Goal: Task Accomplishment & Management: Use online tool/utility

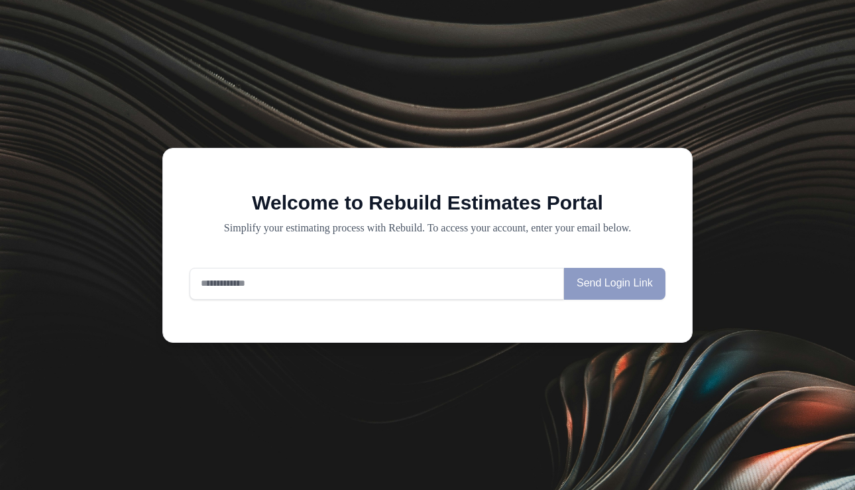
click at [311, 278] on input "email" at bounding box center [376, 284] width 374 height 32
paste input "**********"
type input "**********"
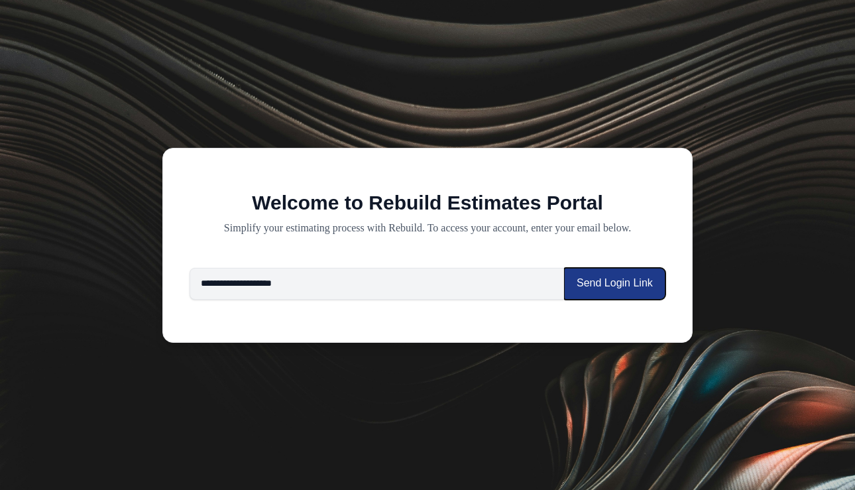
click at [615, 286] on button "Send Login Link" at bounding box center [614, 284] width 101 height 32
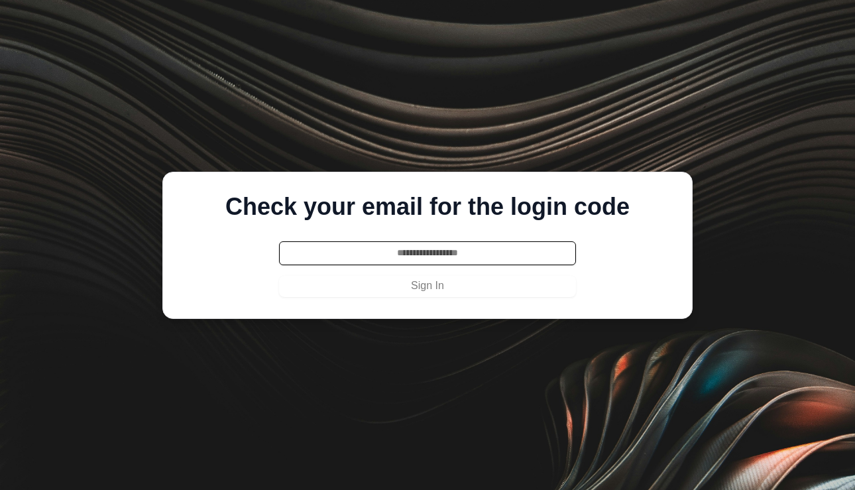
click at [354, 258] on input "text" at bounding box center [427, 253] width 297 height 24
type input "******"
click at [279, 276] on button "Sign In" at bounding box center [427, 286] width 297 height 21
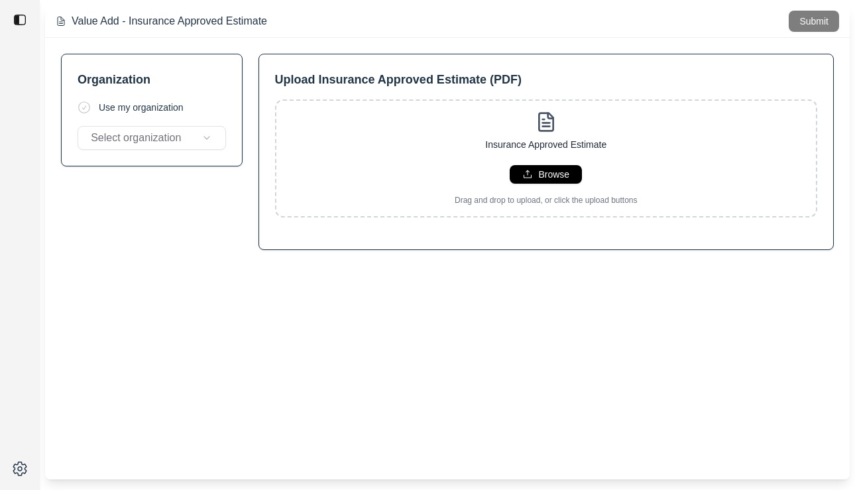
click at [23, 21] on img at bounding box center [19, 19] width 13 height 13
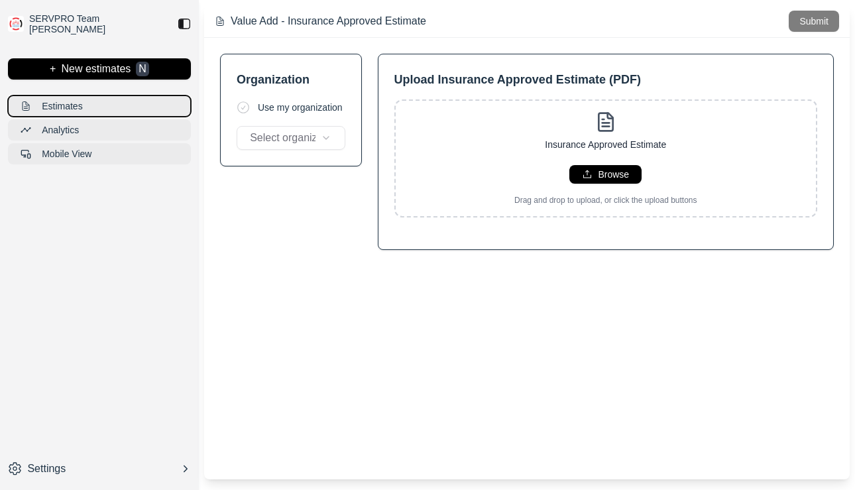
click at [78, 102] on p "Estimates" at bounding box center [62, 105] width 40 height 13
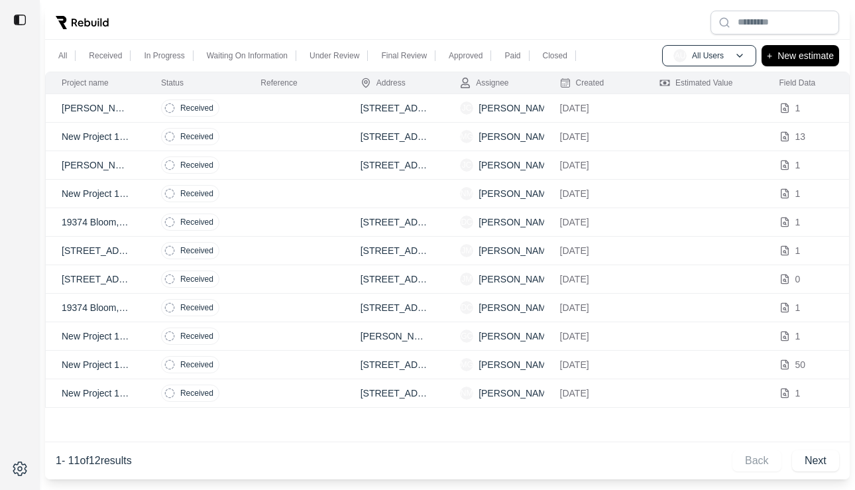
click at [22, 20] on img at bounding box center [19, 19] width 13 height 13
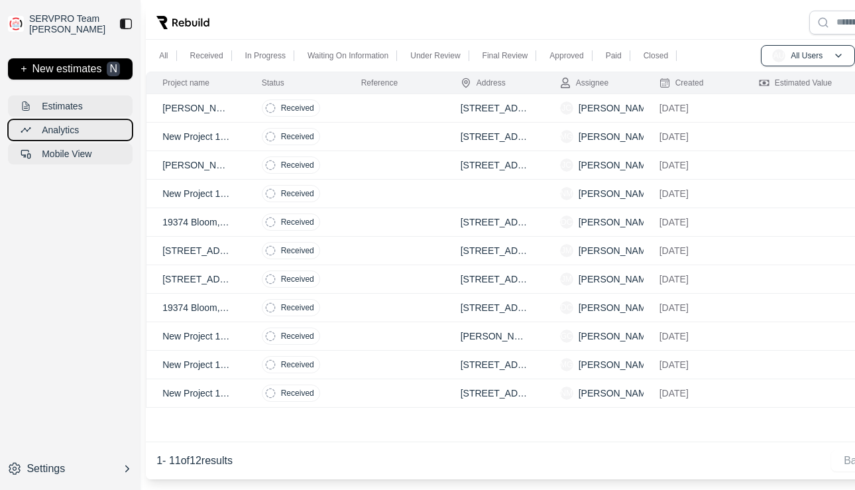
click at [87, 134] on button "Analytics" at bounding box center [70, 129] width 125 height 21
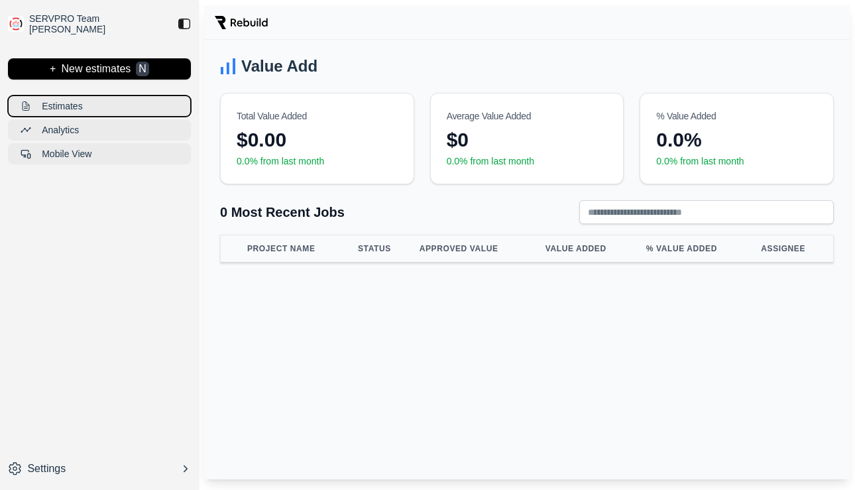
click at [96, 100] on button "Estimates" at bounding box center [99, 105] width 183 height 21
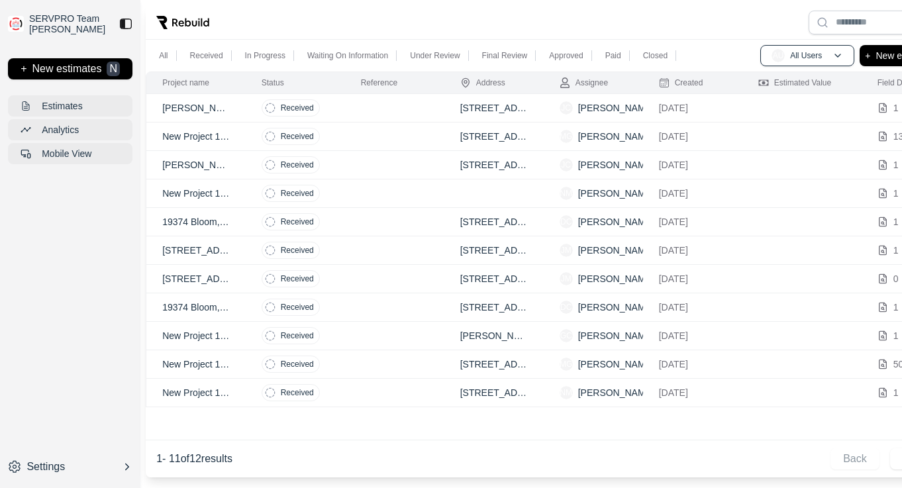
click at [393, 111] on td at bounding box center [394, 108] width 99 height 28
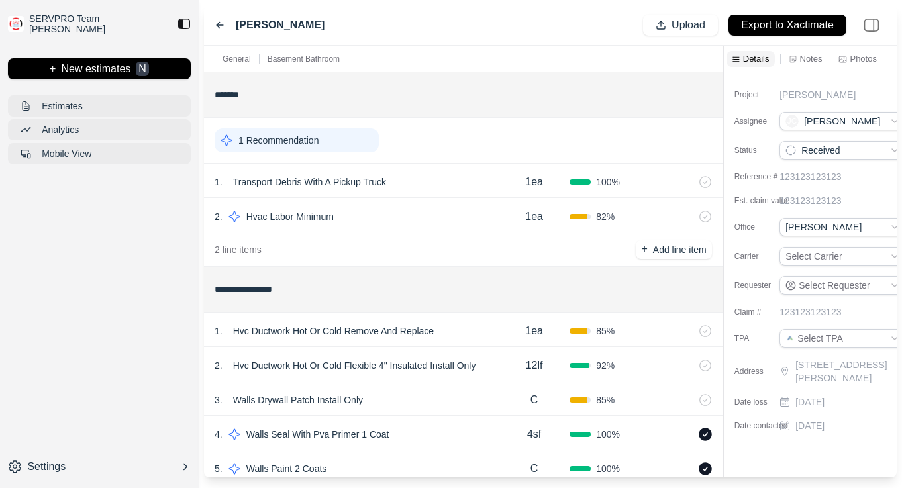
click at [182, 21] on img at bounding box center [184, 23] width 13 height 13
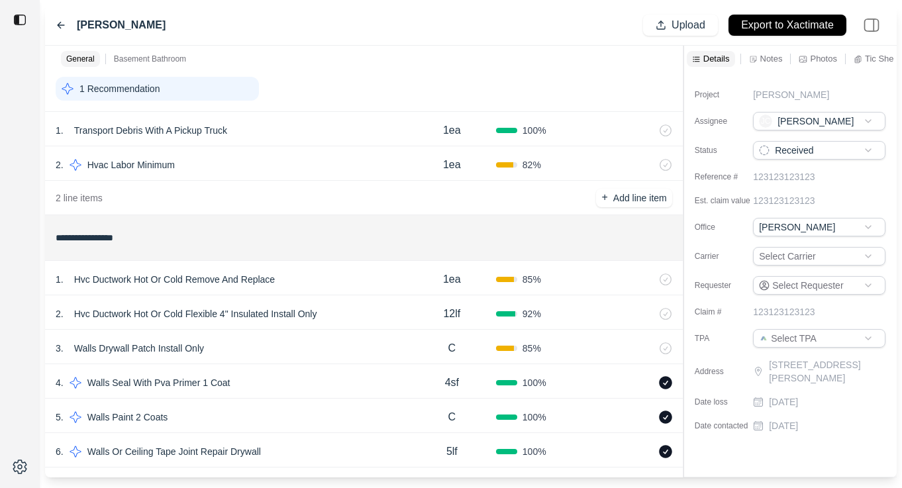
click at [315, 279] on div "1 . Hvc Ductwork Hot Or Cold Remove And Replace" at bounding box center [232, 279] width 352 height 19
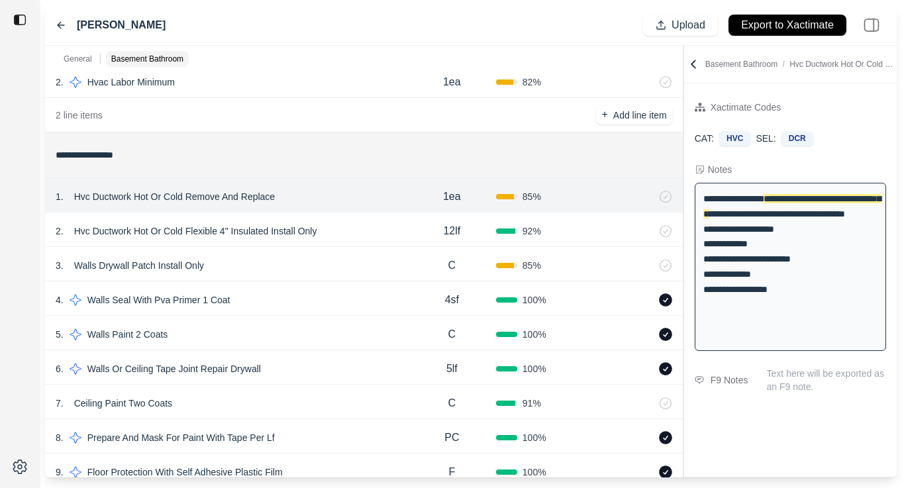
scroll to position [140, 0]
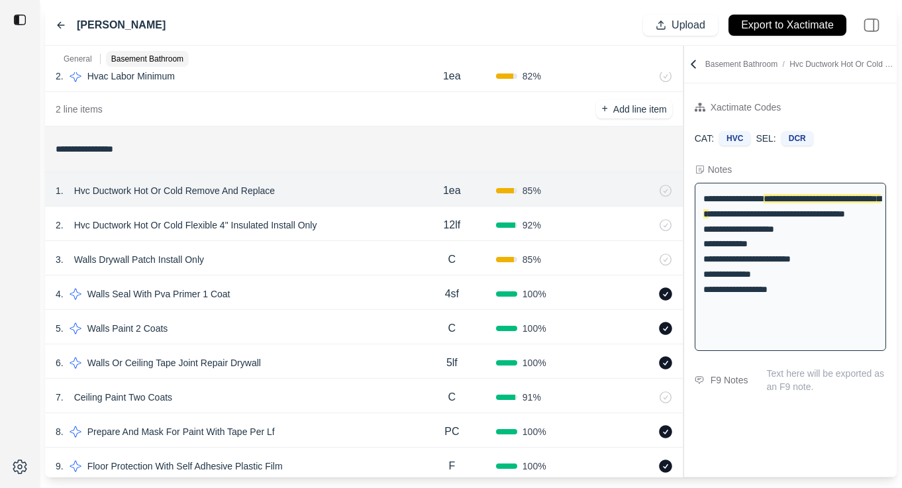
click at [368, 221] on div "2 . Hvc Ductwork Hot Or Cold Flexible 4" Insulated Install Only" at bounding box center [232, 225] width 352 height 19
select select
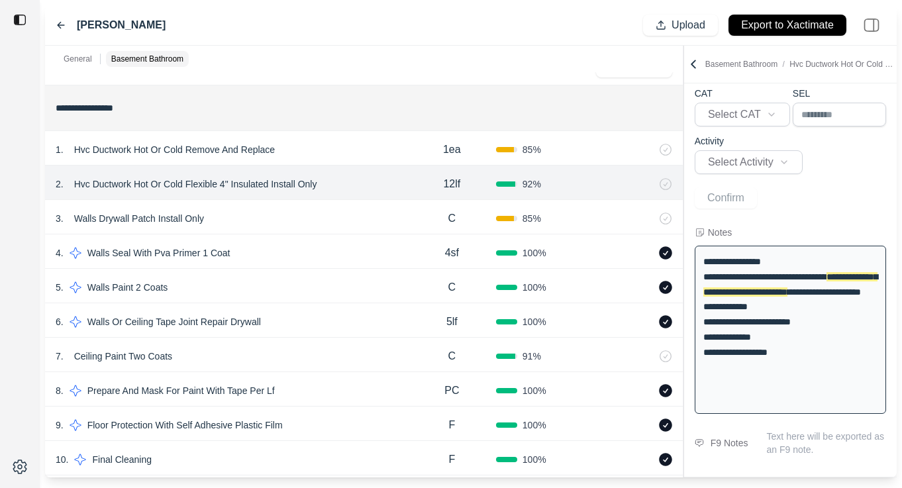
scroll to position [183, 0]
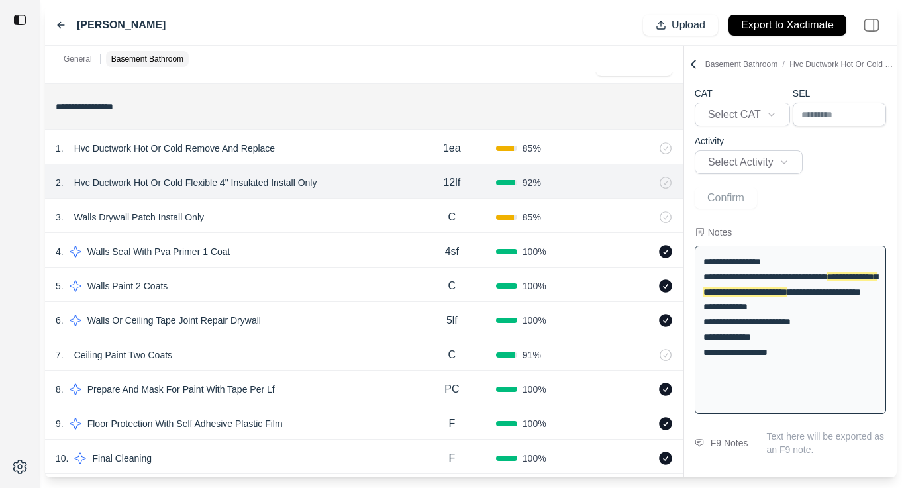
click at [343, 218] on div "3 . Walls Drywall Patch Install Only" at bounding box center [232, 217] width 352 height 19
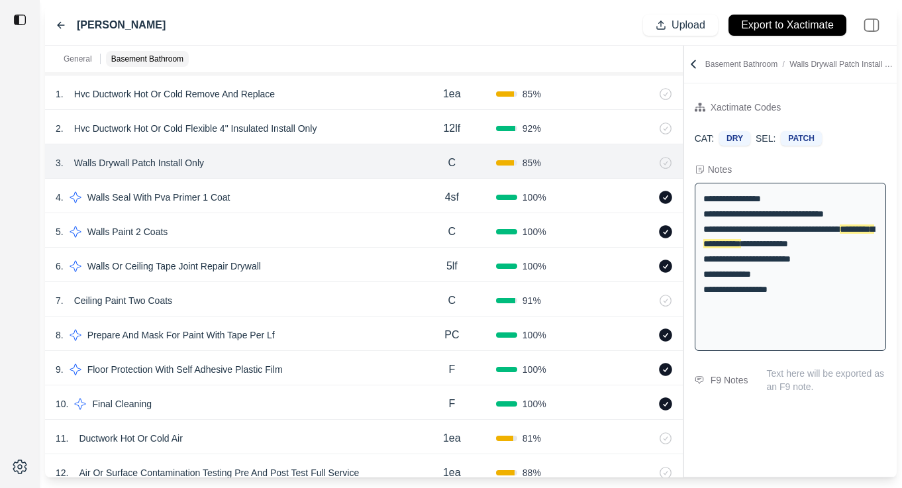
scroll to position [242, 0]
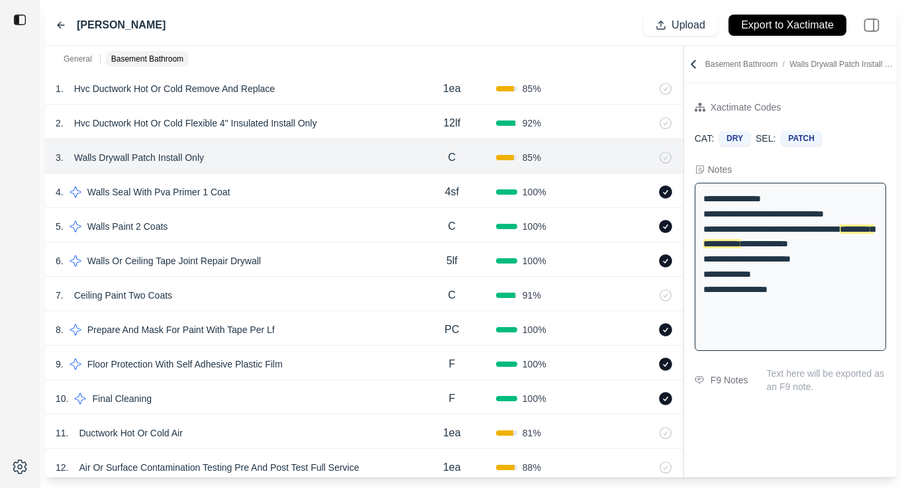
click at [349, 182] on div "4 . Walls Seal With Pva Primer 1 Coat 4sf 100 %" at bounding box center [364, 191] width 638 height 34
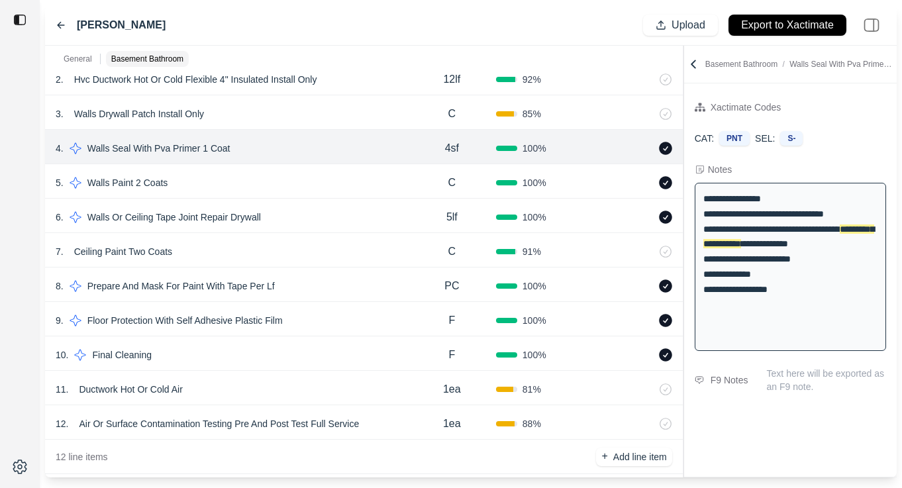
scroll to position [289, 0]
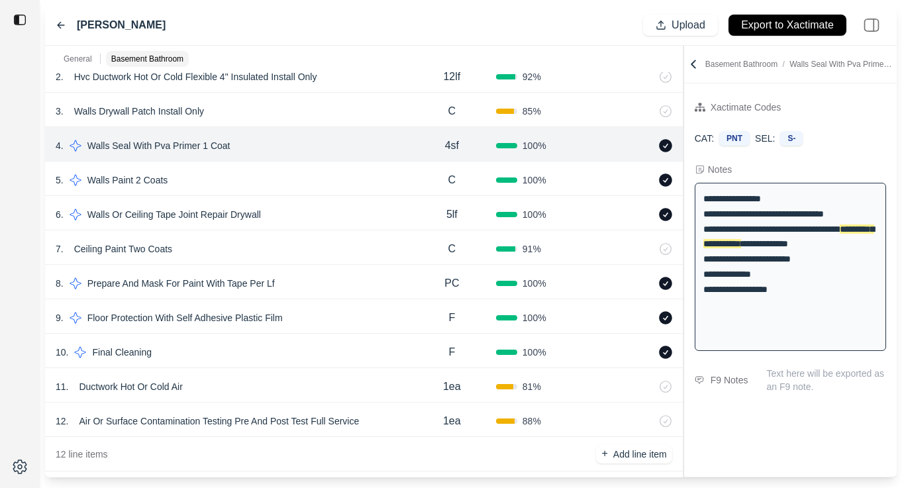
click at [323, 258] on div "7 . Ceiling Paint Two Coats" at bounding box center [232, 249] width 352 height 19
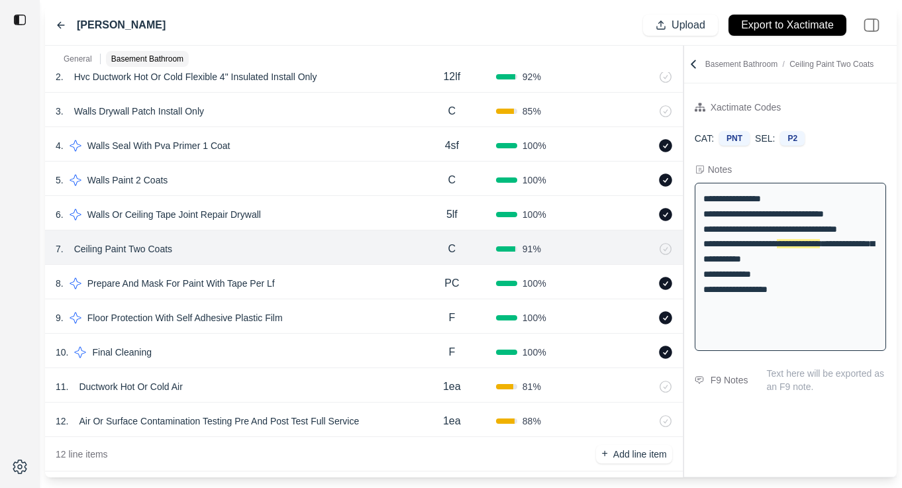
scroll to position [304, 0]
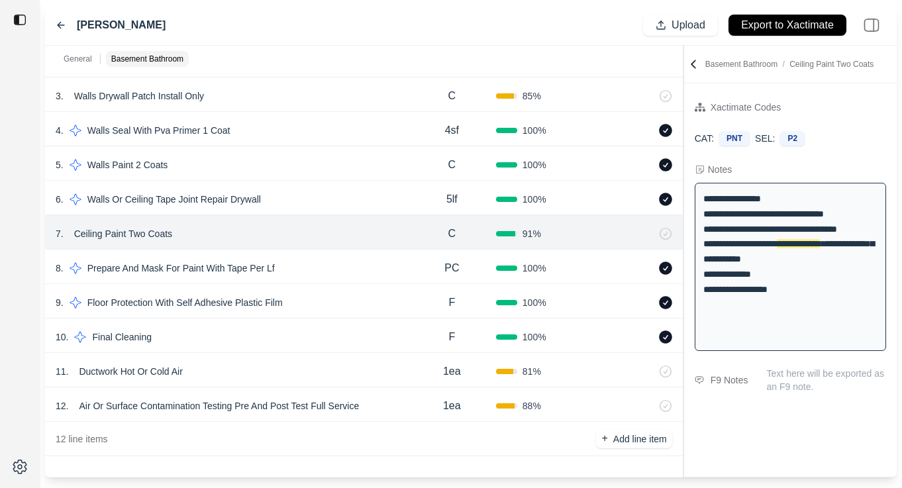
click at [290, 372] on div "11 . Ductwork Hot Or Cold Air" at bounding box center [232, 371] width 352 height 19
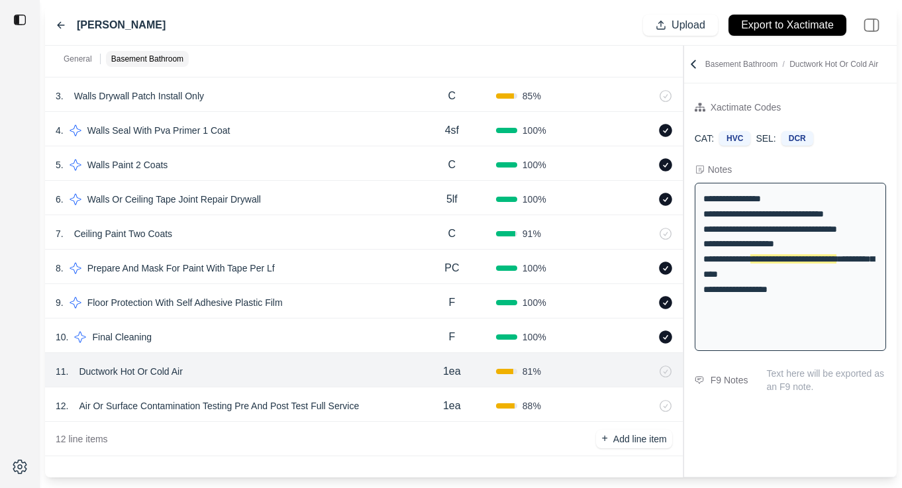
click at [403, 399] on div "12 . Air Or Surface Contamination Testing Pre And Post Test Full Service" at bounding box center [232, 406] width 352 height 19
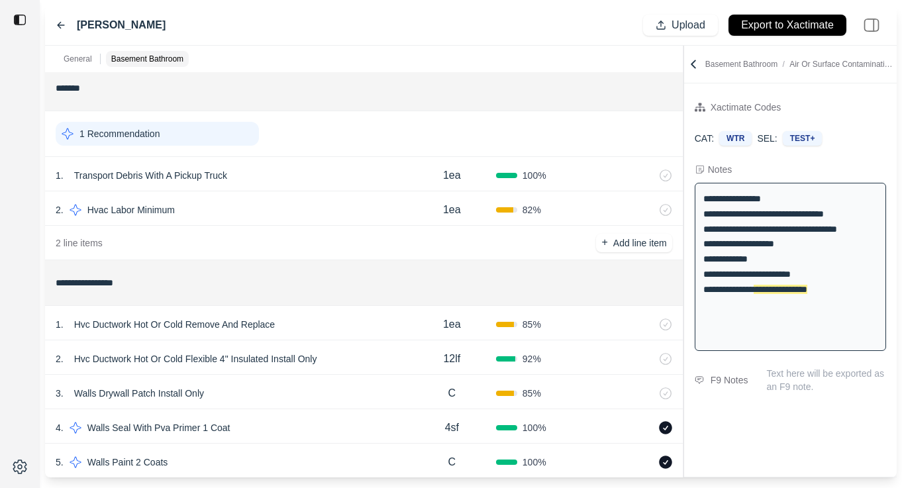
scroll to position [0, 0]
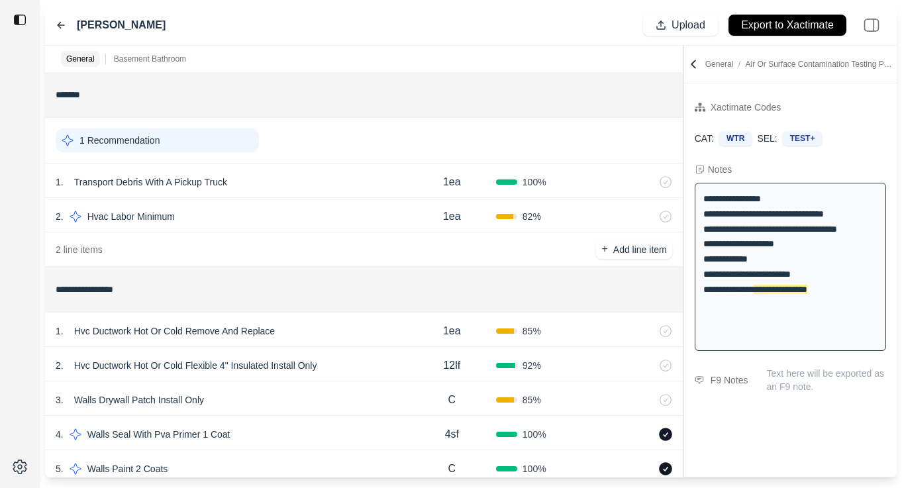
click at [58, 25] on icon at bounding box center [61, 26] width 7 height 6
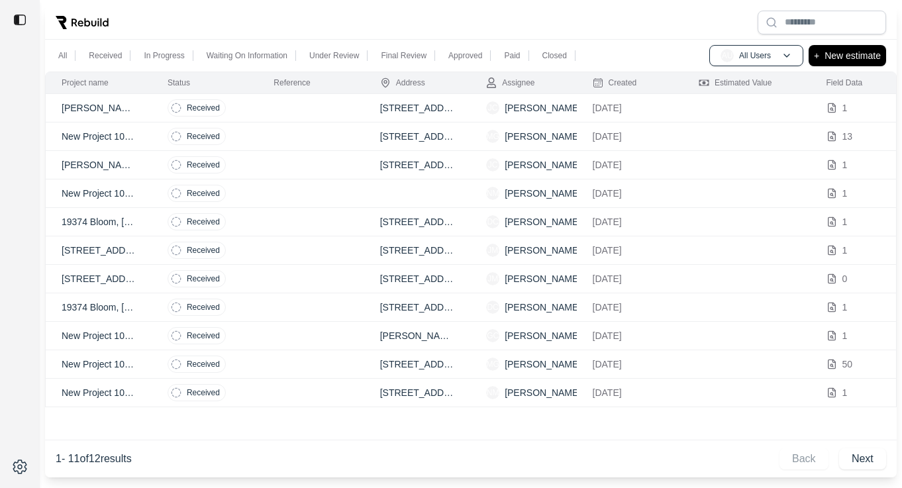
click at [272, 147] on td at bounding box center [311, 137] width 106 height 28
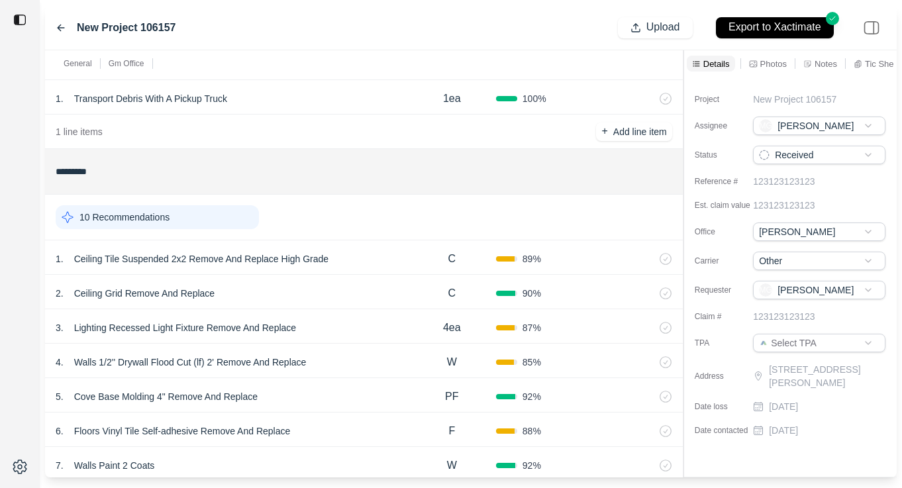
scroll to position [105, 0]
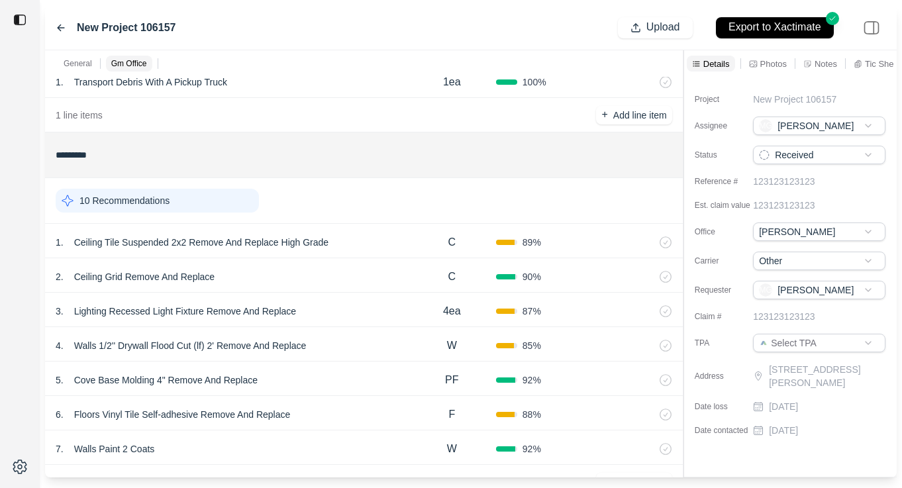
click at [361, 240] on div "1 . Ceiling Tile Suspended 2x2 Remove And Replace High Grade" at bounding box center [232, 242] width 352 height 19
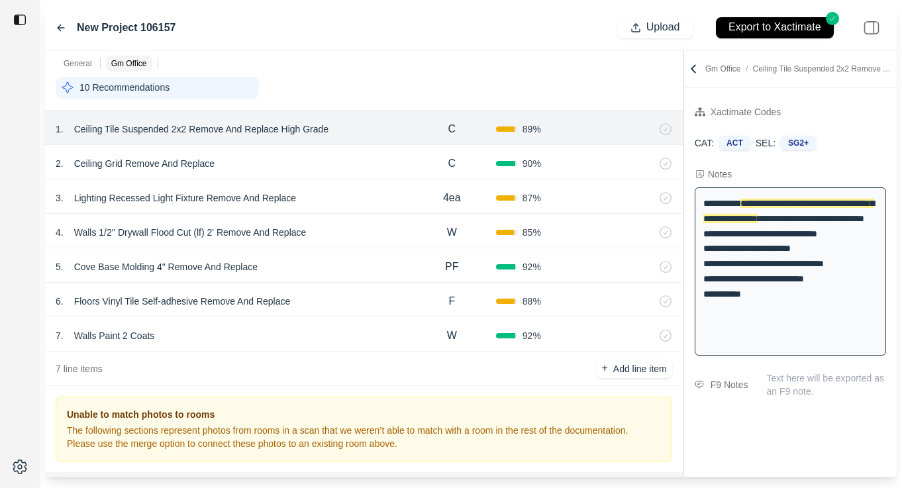
scroll to position [187, 0]
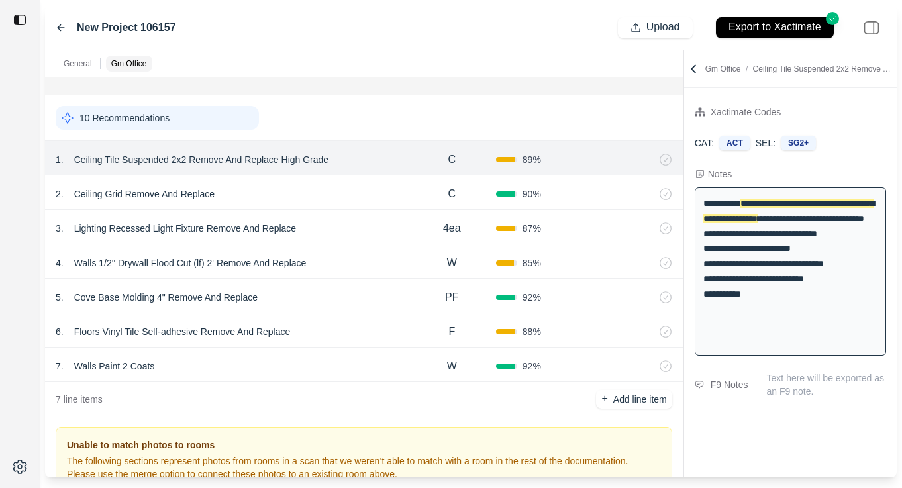
click at [331, 193] on div "2 . Ceiling Grid Remove And Replace" at bounding box center [232, 194] width 352 height 19
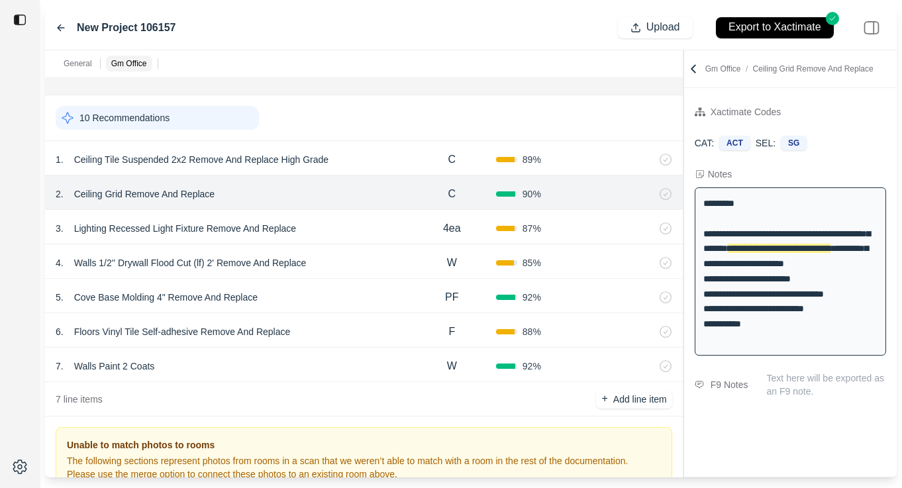
click at [356, 221] on div "3 . Lighting Recessed Light Fixture Remove And Replace" at bounding box center [232, 228] width 352 height 19
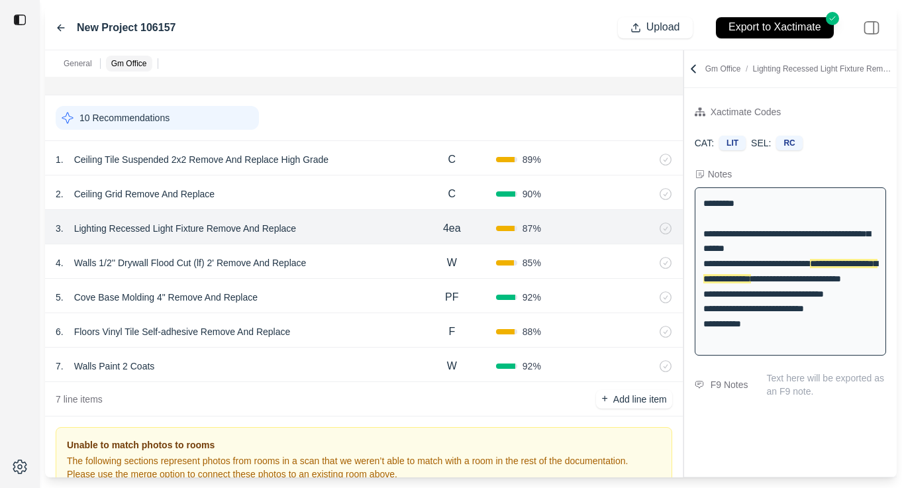
click at [355, 250] on div "4 . Walls 1/2'' Drywall Flood Cut (lf) 2' Remove And Replace W 85 %" at bounding box center [364, 261] width 638 height 34
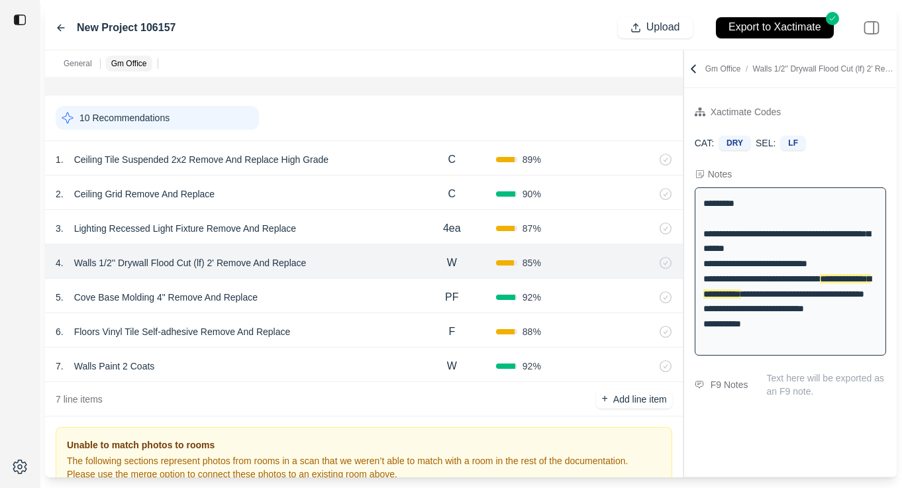
click at [316, 291] on div "5 . Cove Base Molding 4" Remove And Replace" at bounding box center [232, 297] width 352 height 19
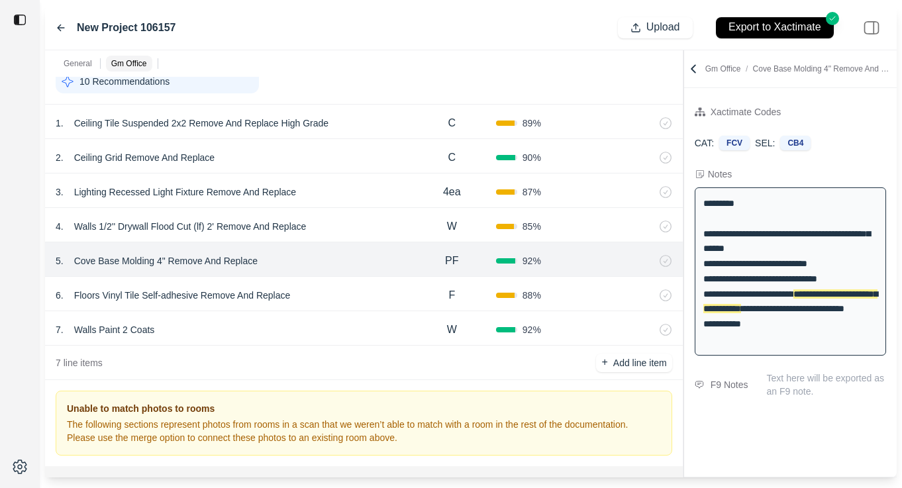
scroll to position [227, 0]
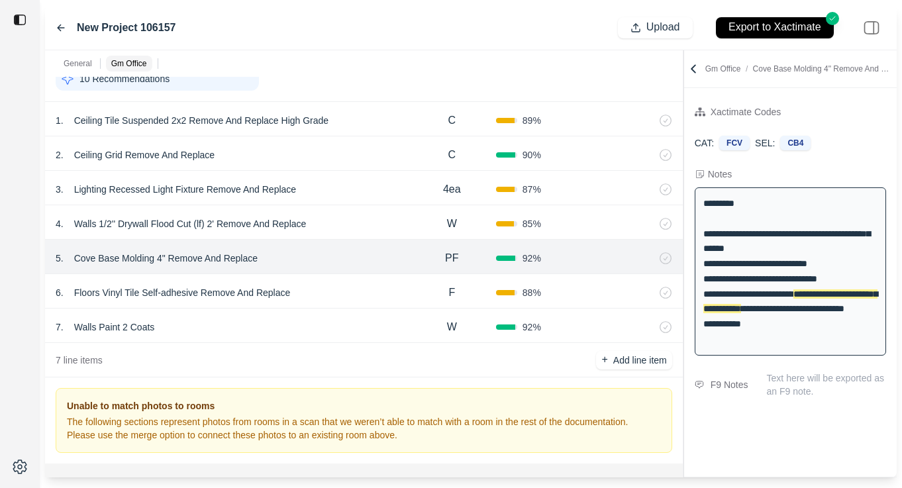
click at [327, 293] on div "6 . Floors Vinyl Tile Self-adhesive Remove And Replace" at bounding box center [232, 293] width 352 height 19
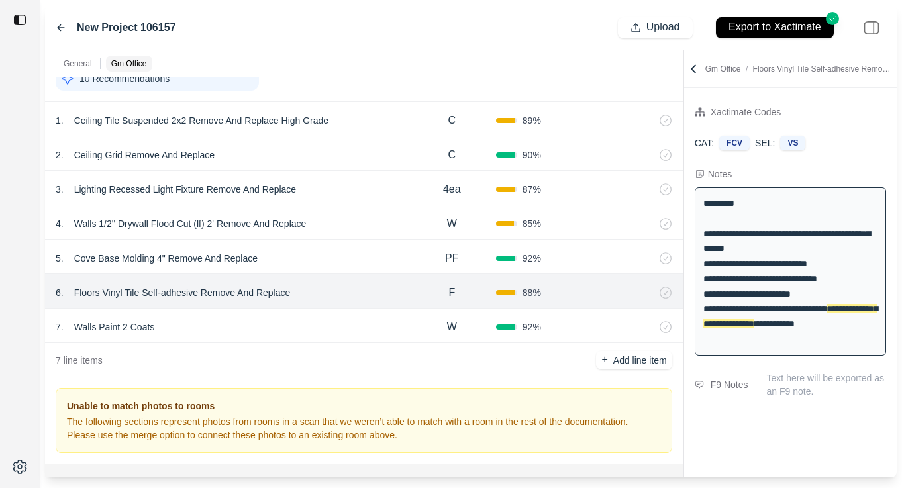
scroll to position [252, 0]
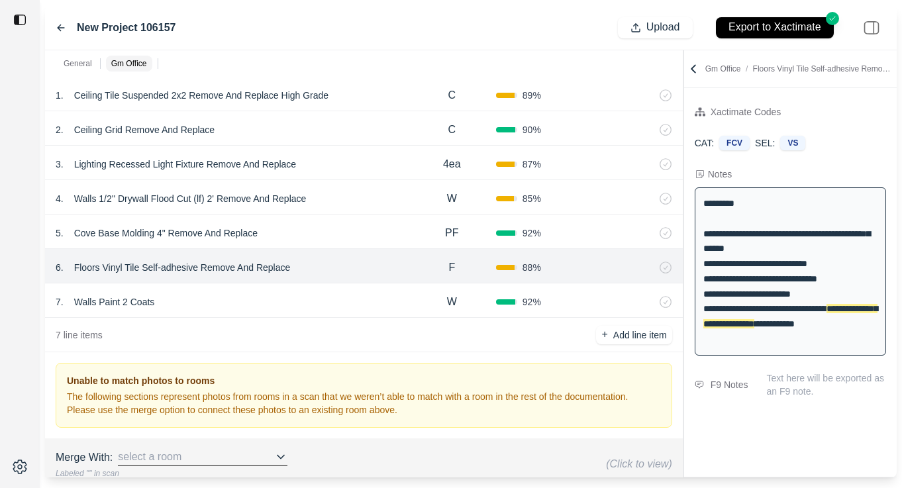
click at [339, 303] on div "7 . Walls Paint 2 Coats" at bounding box center [232, 302] width 352 height 19
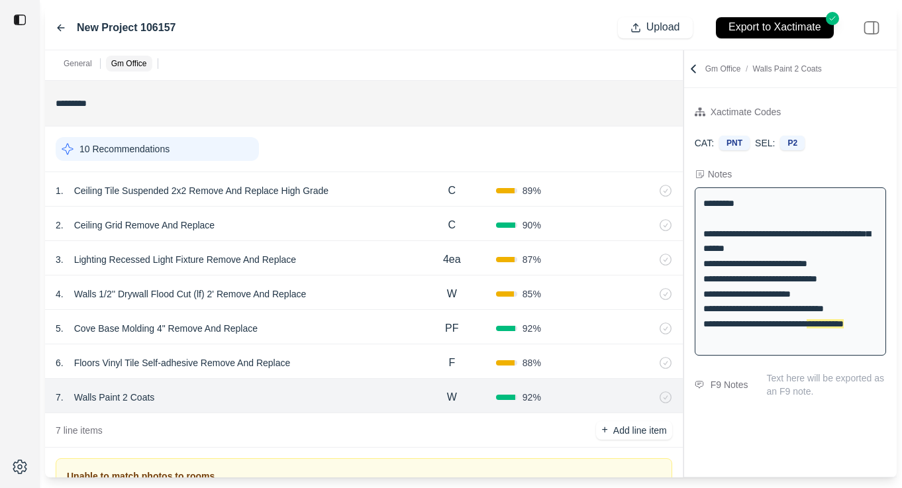
scroll to position [142, 0]
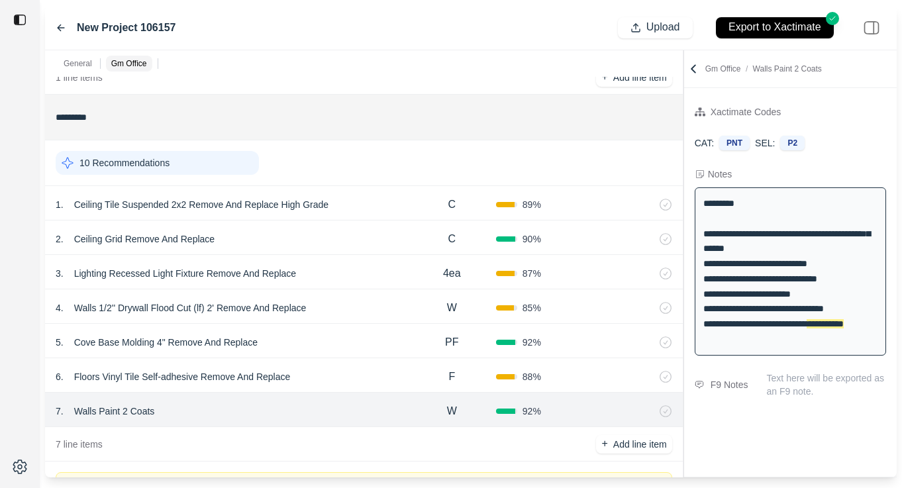
click at [358, 307] on div "4 . Walls 1/2'' Drywall Flood Cut (lf) 2' Remove And Replace" at bounding box center [232, 308] width 352 height 19
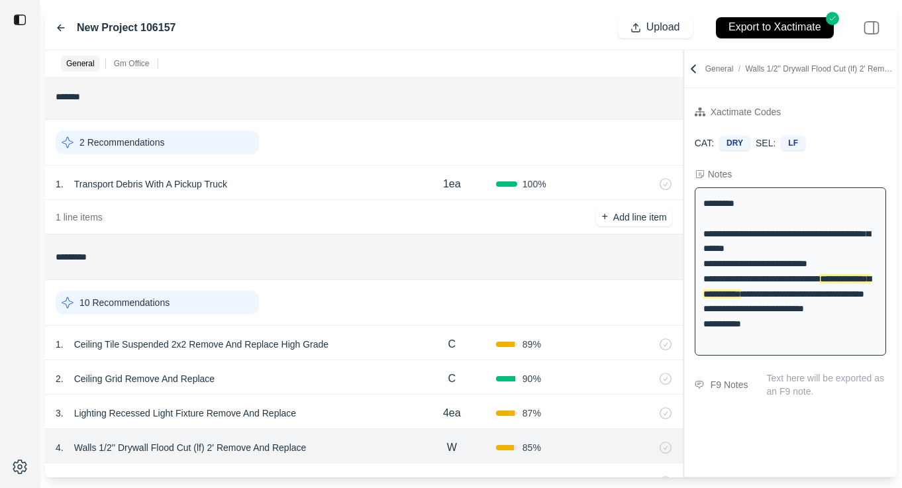
scroll to position [0, 0]
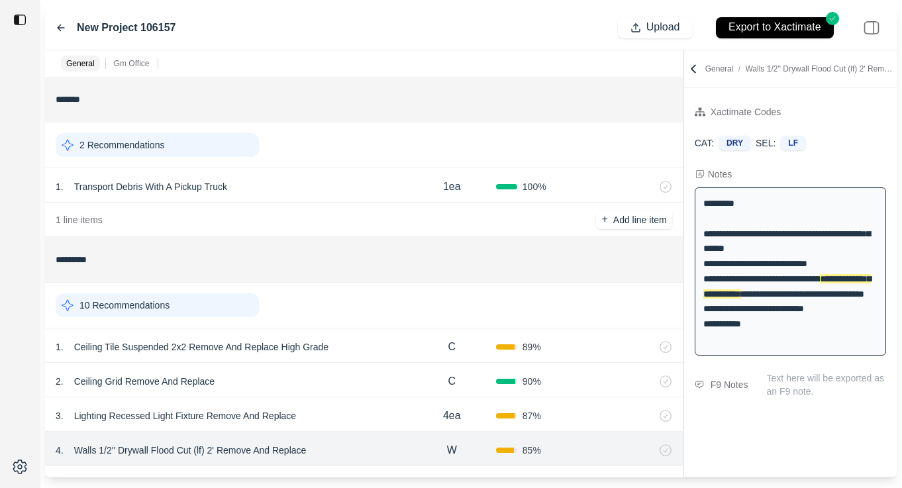
click at [64, 26] on icon at bounding box center [61, 28] width 11 height 11
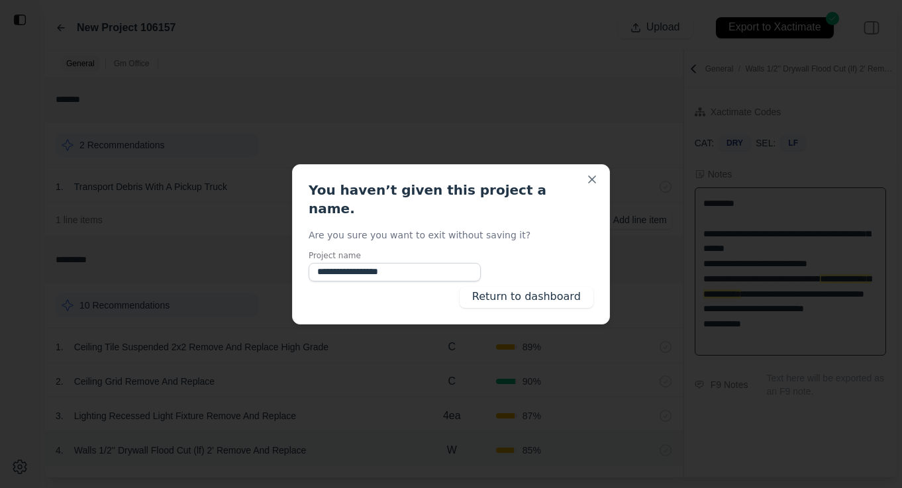
click at [499, 298] on div "**********" at bounding box center [451, 244] width 318 height 160
click at [495, 287] on button "Return to dashboard" at bounding box center [527, 297] width 134 height 21
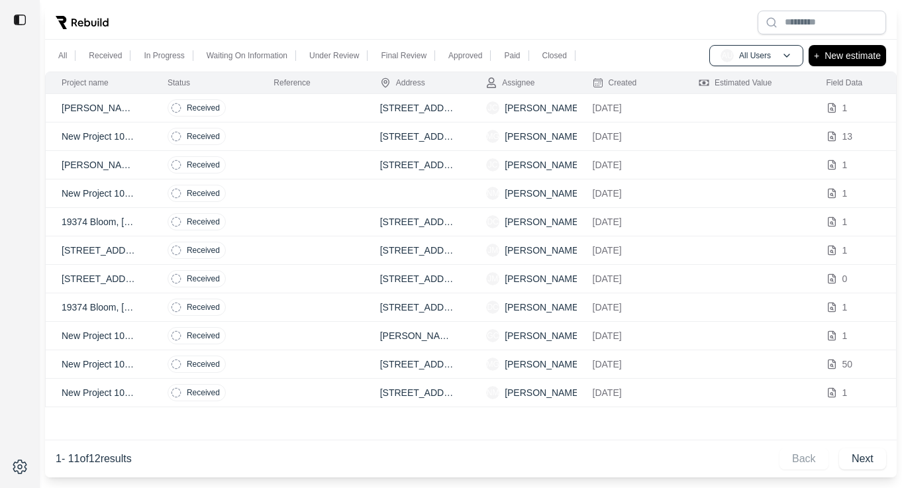
click at [272, 172] on td at bounding box center [311, 165] width 106 height 28
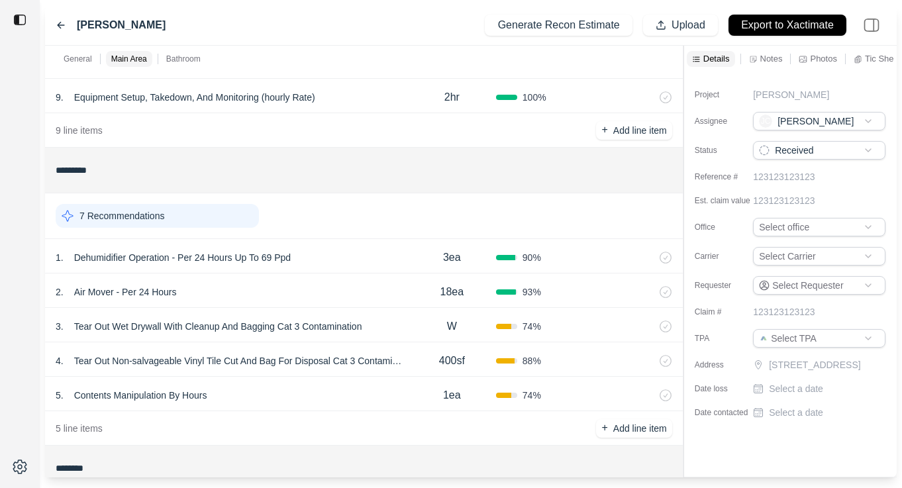
scroll to position [362, 0]
click at [56, 23] on icon at bounding box center [61, 25] width 11 height 11
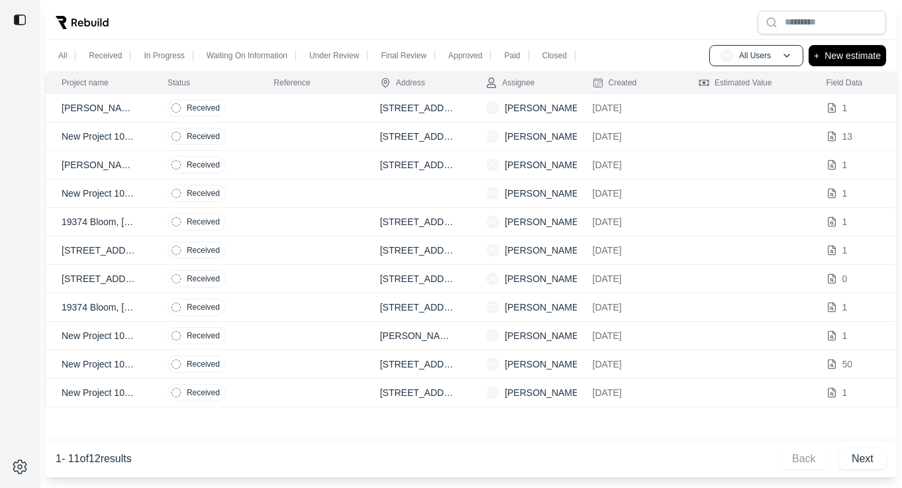
click at [299, 174] on td at bounding box center [311, 165] width 106 height 28
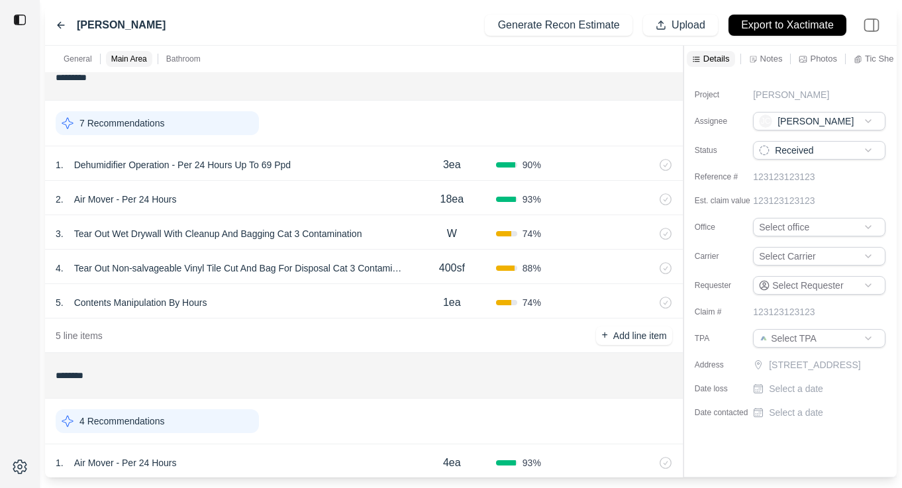
scroll to position [613, 0]
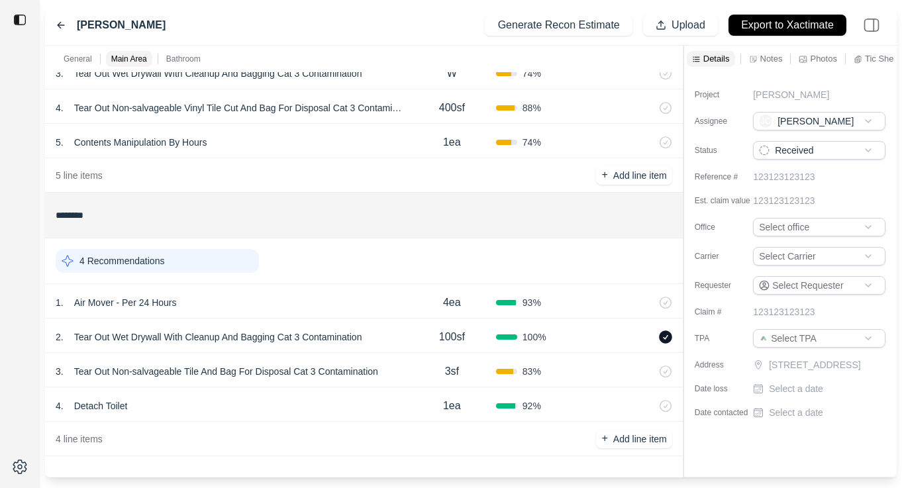
click at [299, 296] on div "1 . Air Mover - Per 24 Hours" at bounding box center [232, 302] width 352 height 19
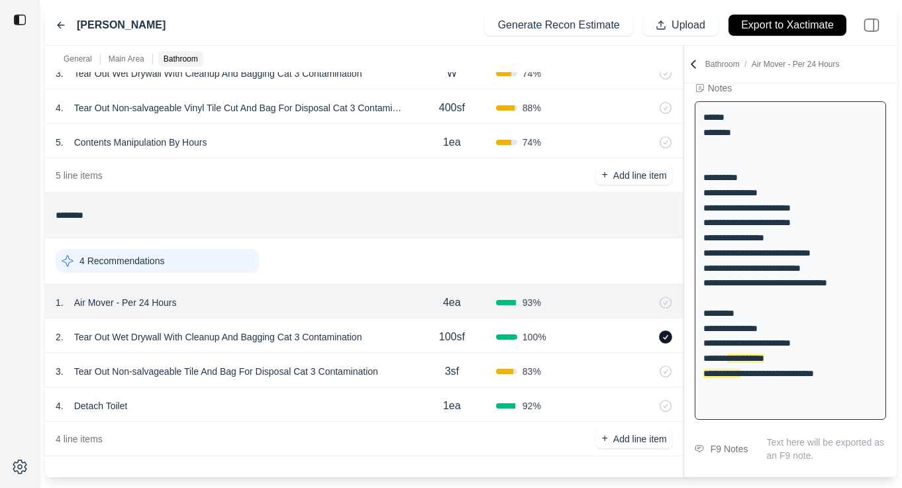
scroll to position [88, 0]
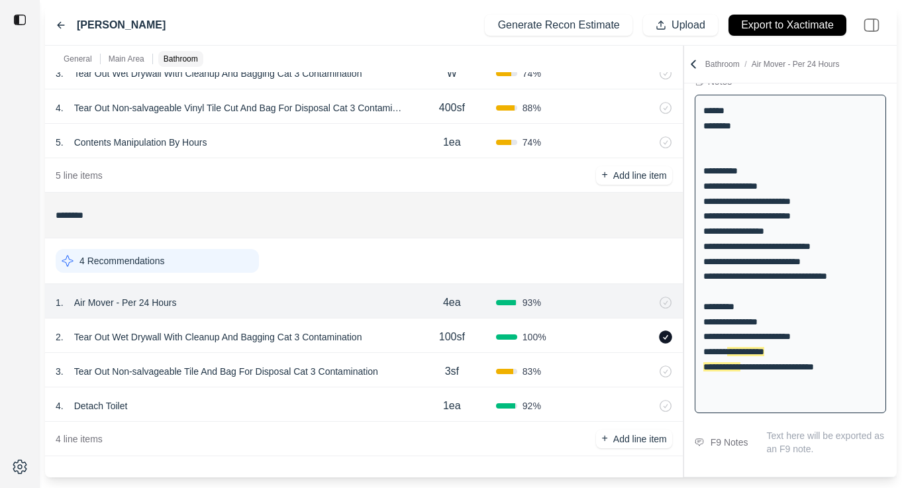
click at [389, 332] on div "2 . Tear Out Wet Drywall With Cleanup And Bagging Cat 3 Contamination" at bounding box center [232, 337] width 352 height 19
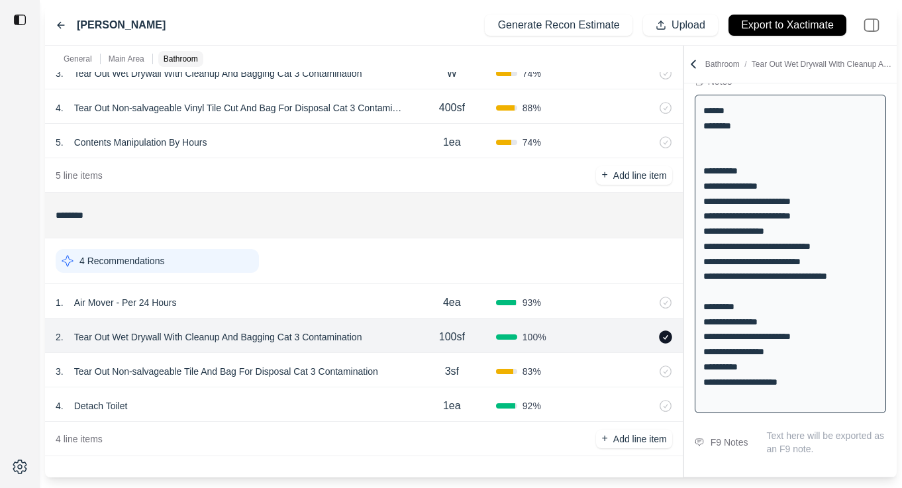
click at [404, 366] on div "3 . Tear Out Non-salvageable Tile And Bag For Disposal Cat 3 Contamination" at bounding box center [232, 371] width 352 height 19
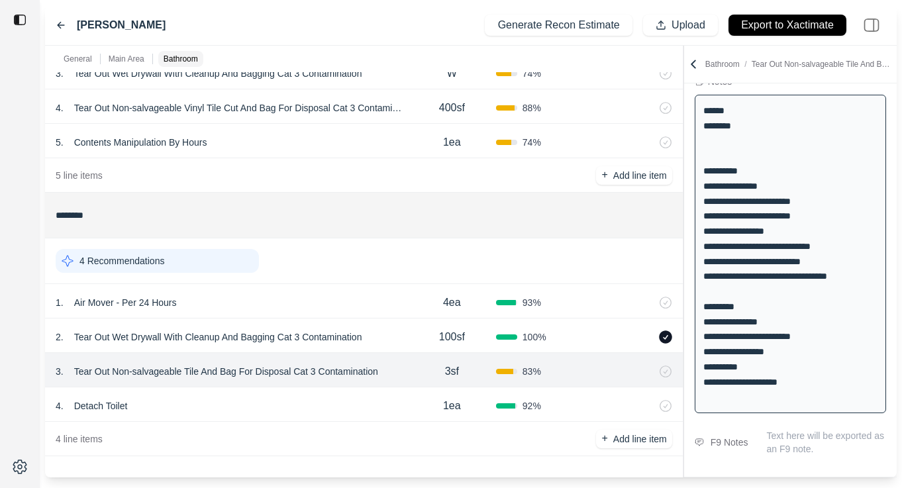
click at [354, 401] on div "4 . Detach Toilet" at bounding box center [232, 406] width 352 height 19
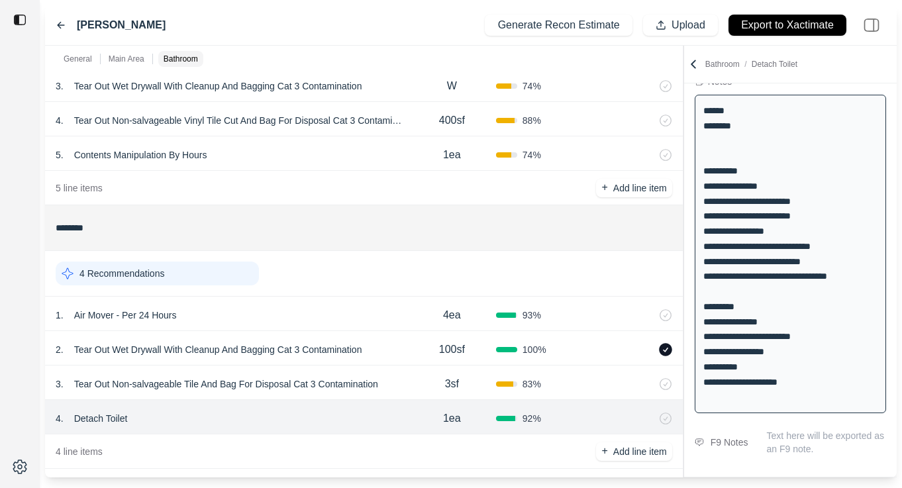
scroll to position [599, 0]
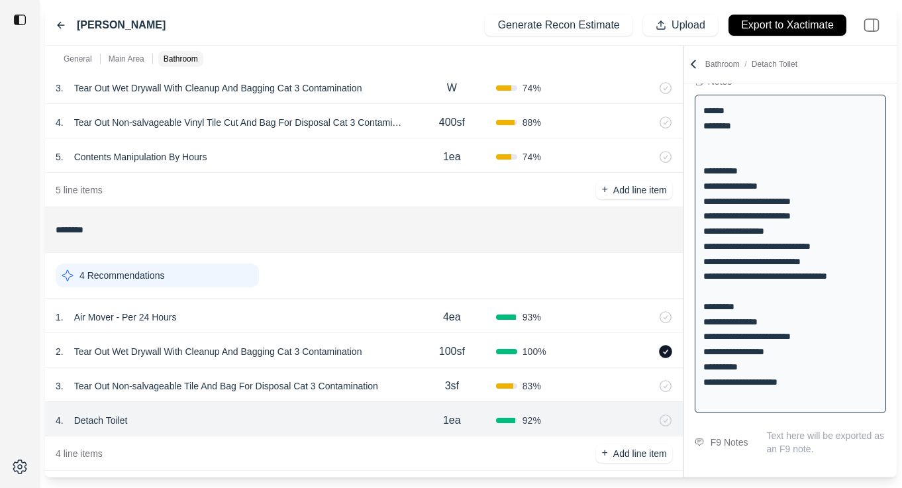
click at [406, 389] on div "3 . Tear Out Non-salvageable Tile And Bag For Disposal Cat 3 Contamination" at bounding box center [232, 386] width 352 height 19
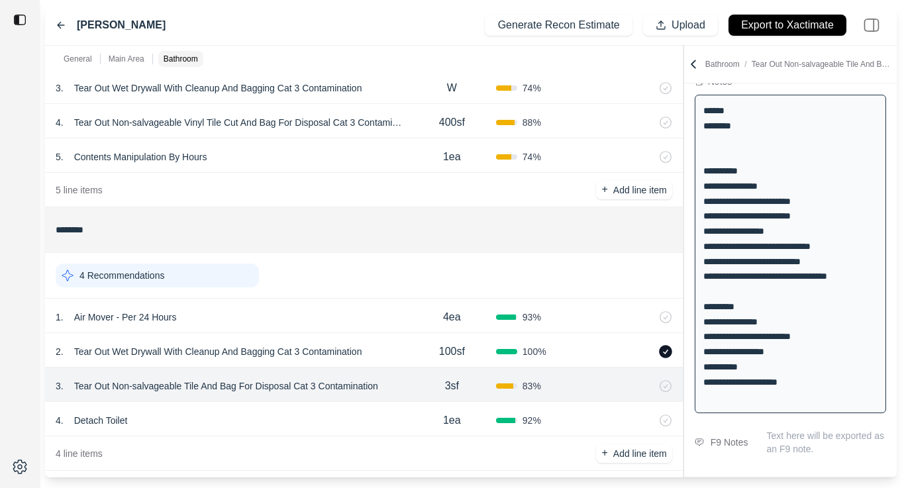
click at [405, 347] on div "2 . Tear Out Wet Drywall With Cleanup And Bagging Cat 3 Contamination" at bounding box center [232, 351] width 352 height 19
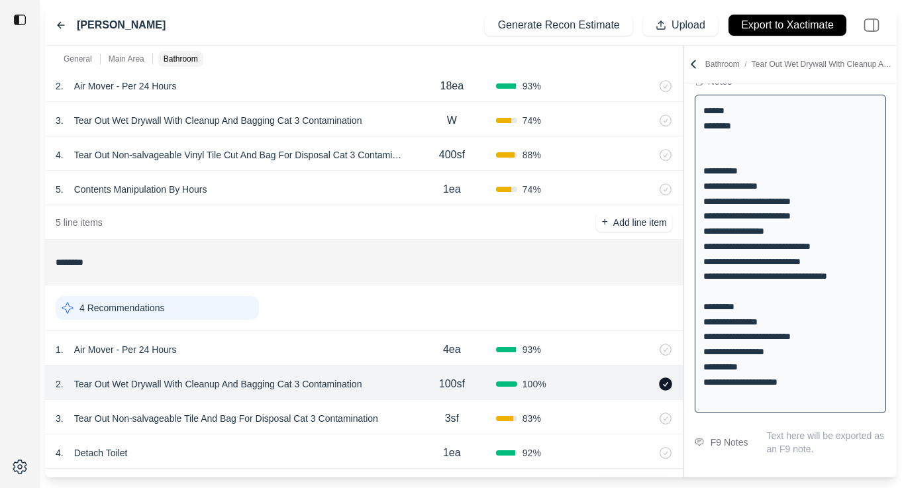
scroll to position [537, 0]
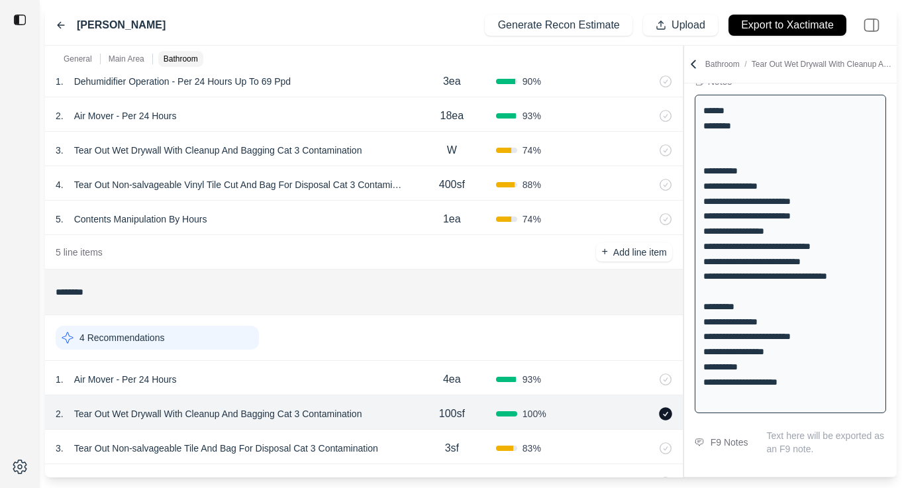
click at [386, 231] on div "5 . Contents Manipulation By Hours 1ea 74 %" at bounding box center [364, 218] width 638 height 34
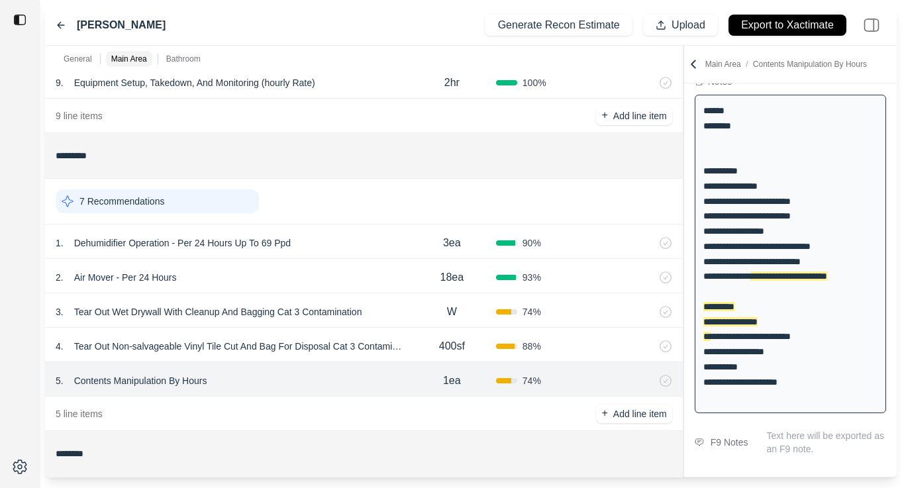
scroll to position [359, 0]
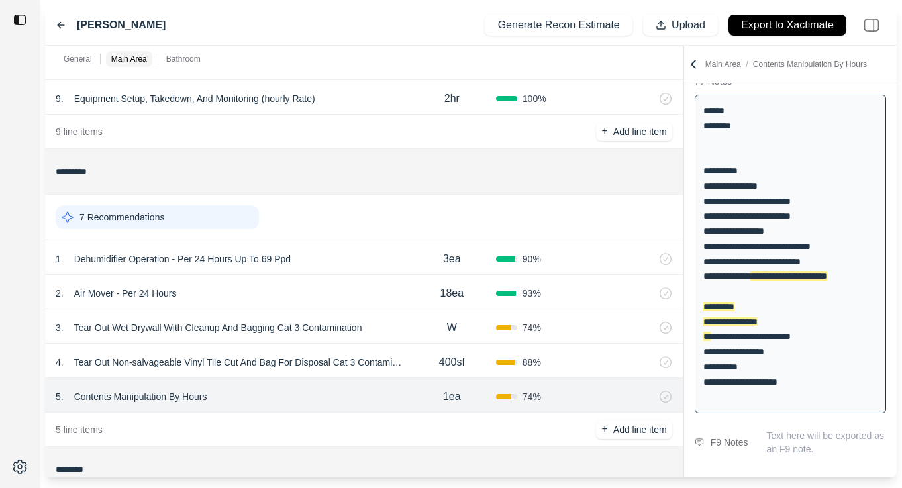
click at [376, 262] on div "1 . Dehumidifier Operation - Per 24 Hours Up To 69 Ppd" at bounding box center [232, 259] width 352 height 19
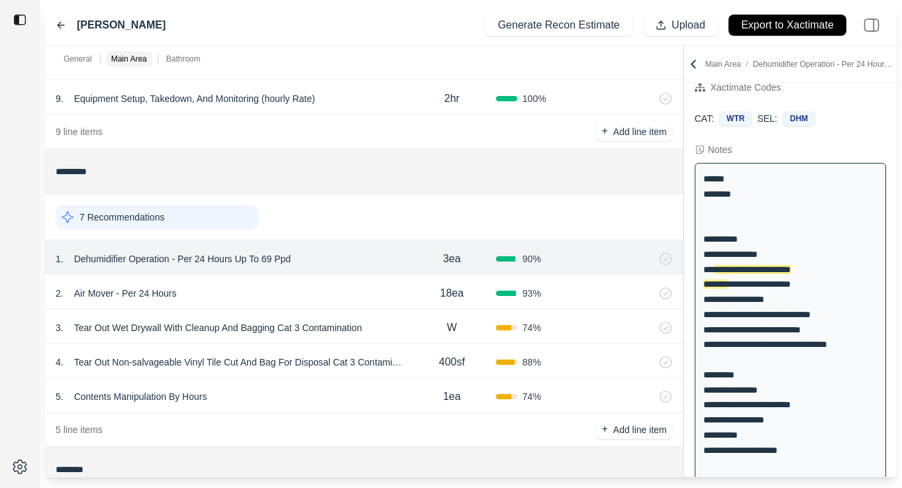
scroll to position [17, 0]
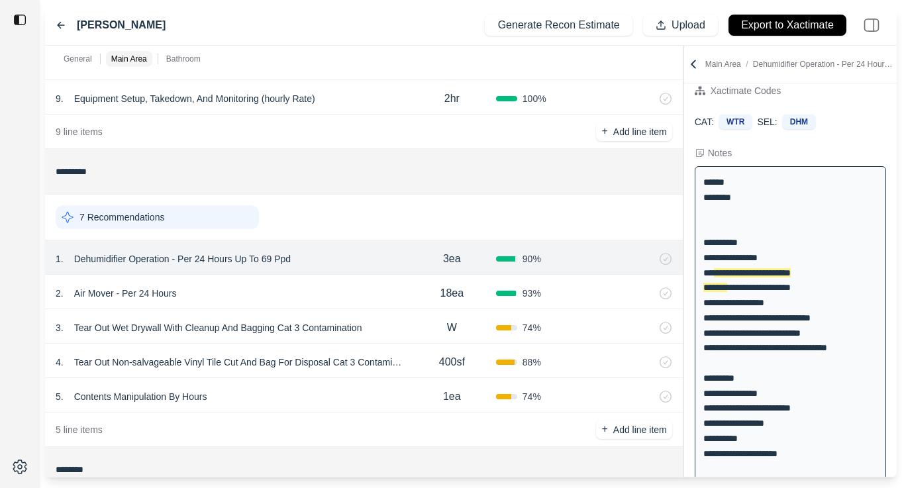
click at [364, 306] on div "2 . Air Mover - Per 24 Hours 18ea 93 %" at bounding box center [364, 292] width 638 height 34
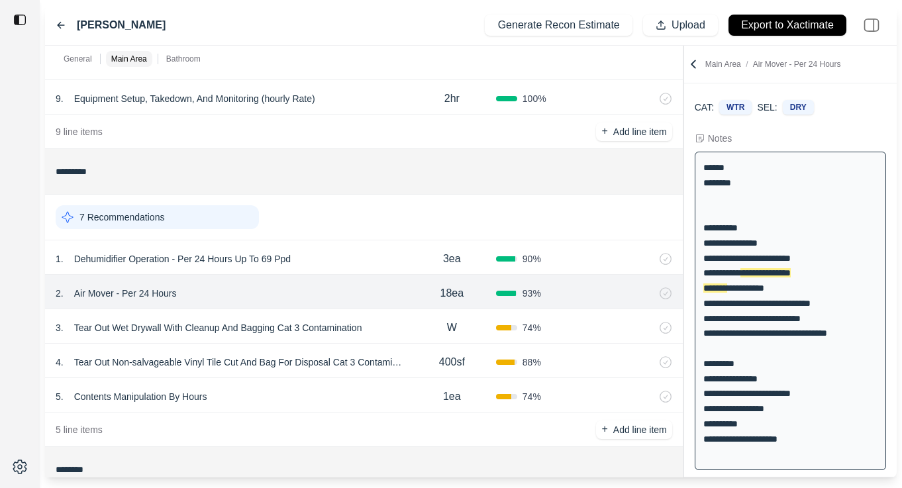
scroll to position [31, 0]
click at [388, 333] on div "3 . Tear Out Wet Drywall With Cleanup And Bagging Cat 3 Contamination" at bounding box center [232, 328] width 352 height 19
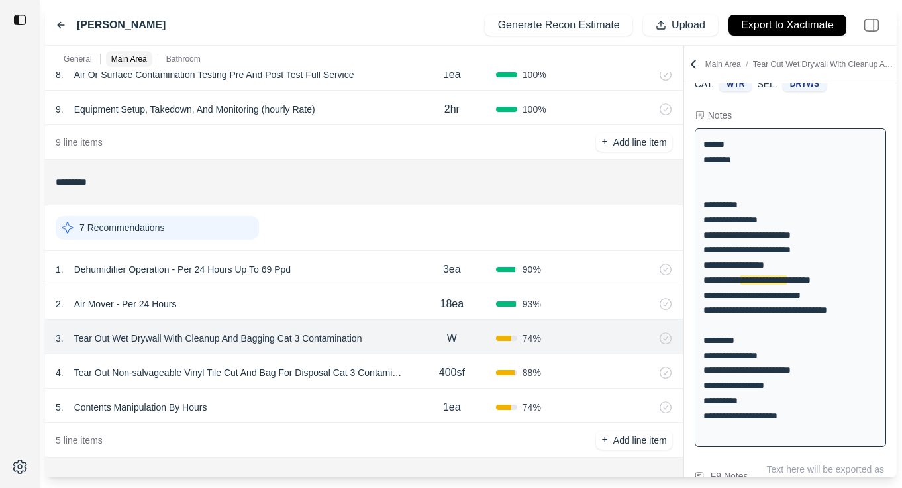
scroll to position [347, 0]
click at [389, 297] on div "2 . Air Mover - Per 24 Hours" at bounding box center [232, 305] width 352 height 19
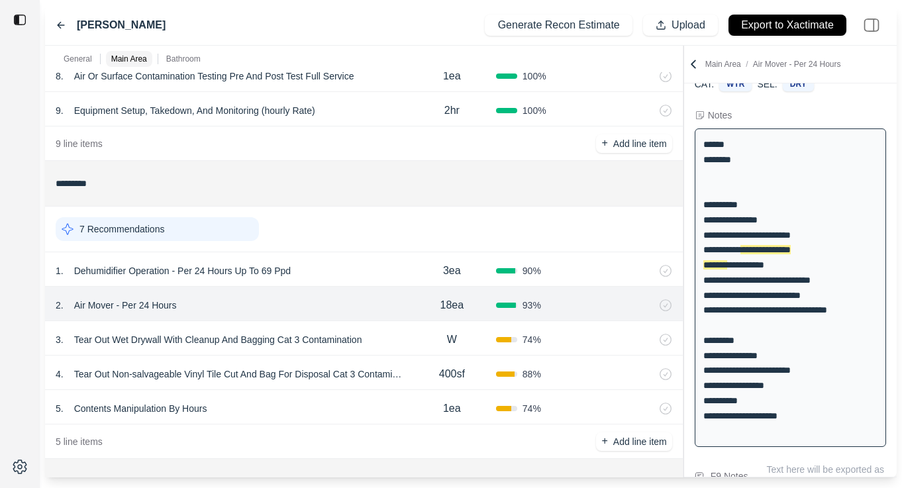
scroll to position [31, 0]
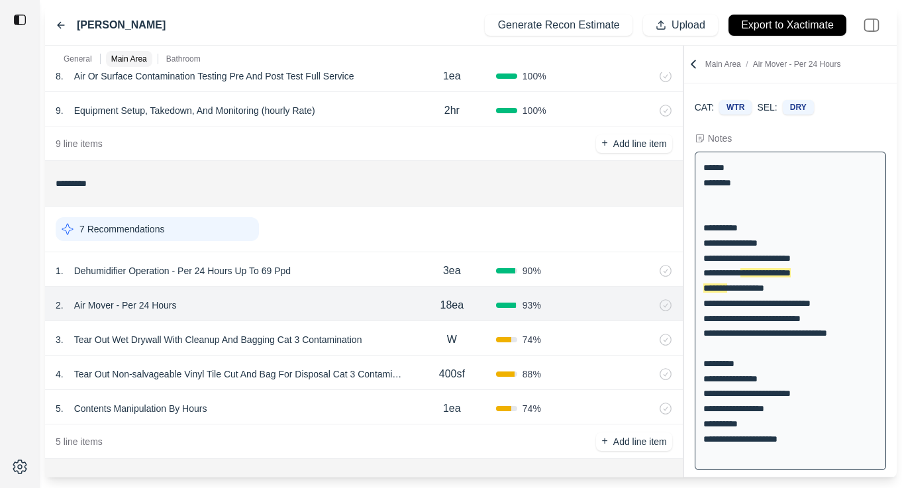
click at [381, 338] on div "3 . Tear Out Wet Drywall With Cleanup And Bagging Cat 3 Contamination" at bounding box center [232, 340] width 352 height 19
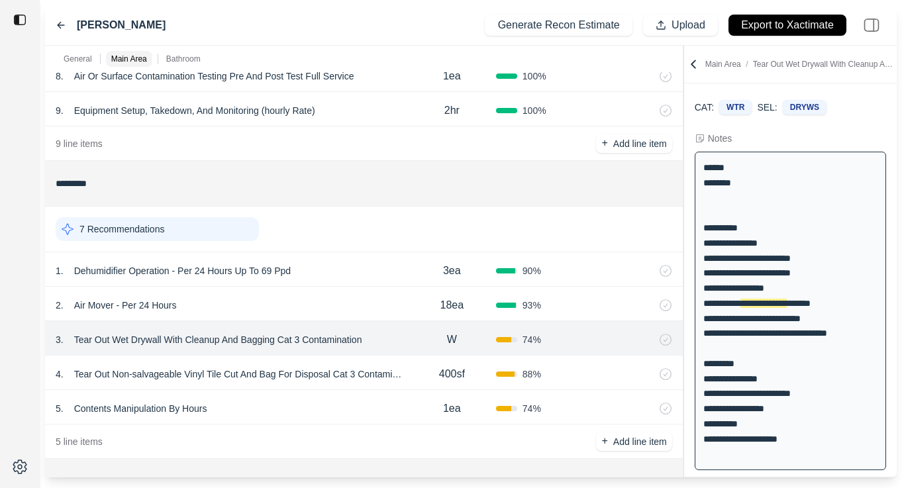
scroll to position [54, 0]
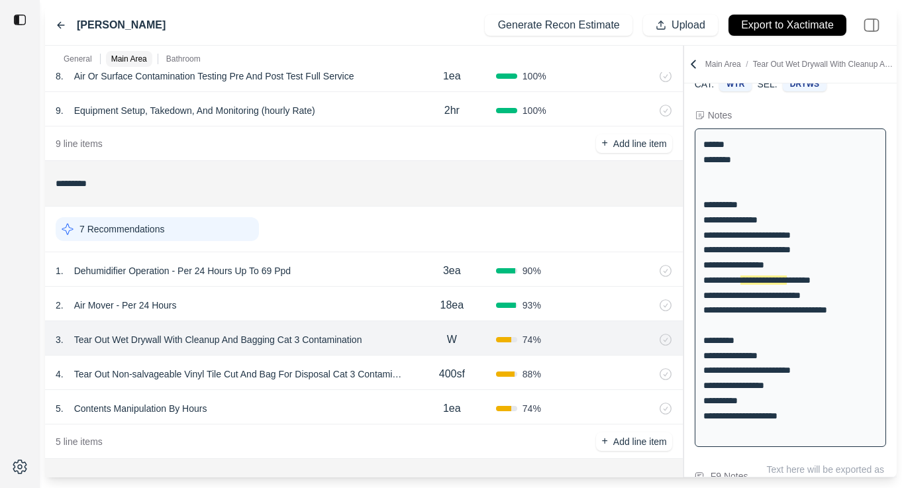
click at [408, 384] on div "400sf" at bounding box center [452, 374] width 88 height 26
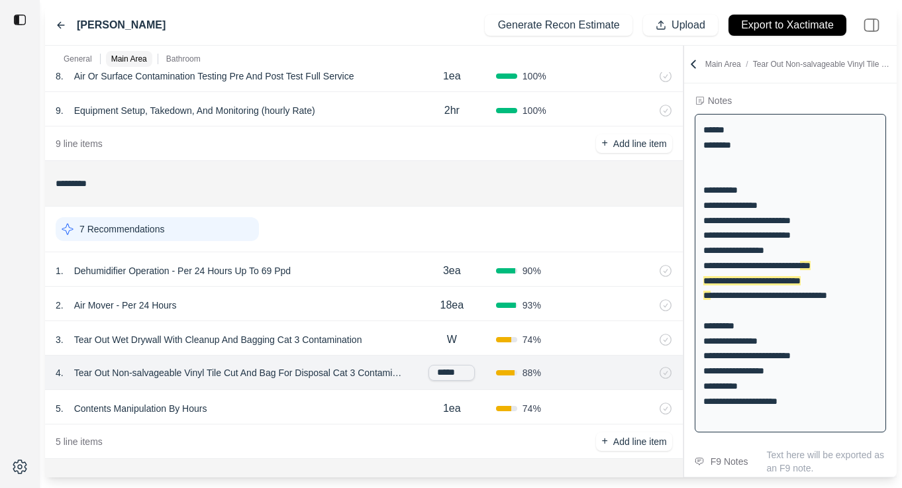
click at [358, 411] on div "5 . Contents Manipulation By Hours" at bounding box center [232, 408] width 352 height 19
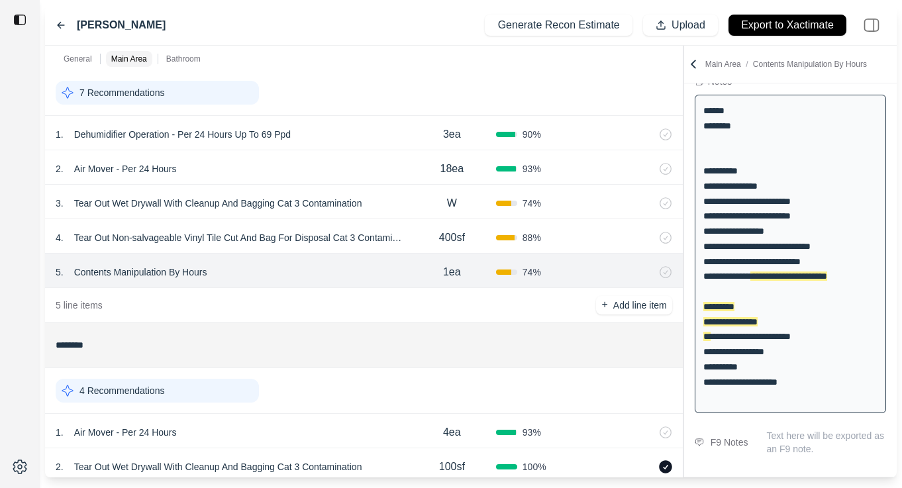
scroll to position [613, 0]
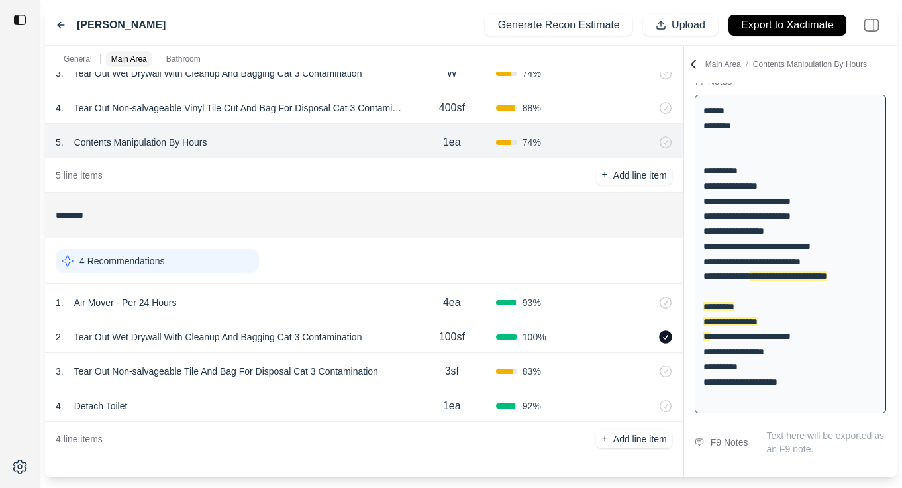
click at [358, 411] on div "4 . Detach Toilet" at bounding box center [232, 406] width 352 height 19
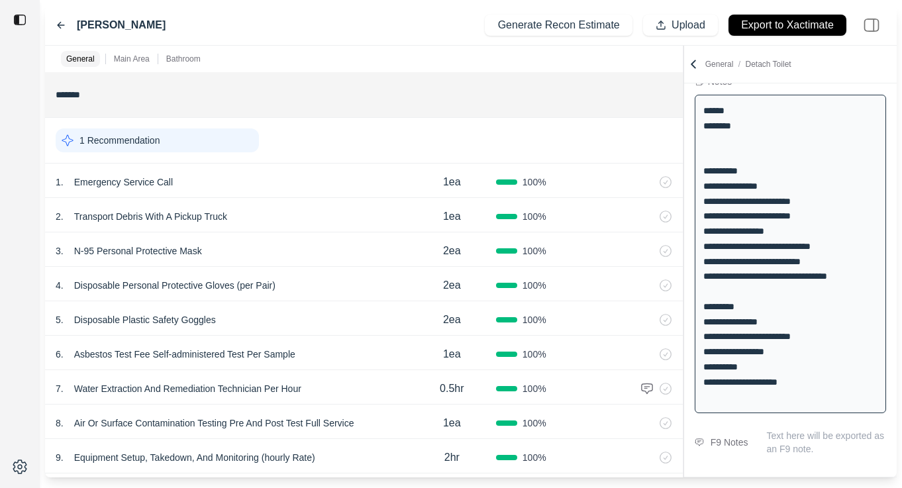
scroll to position [0, 0]
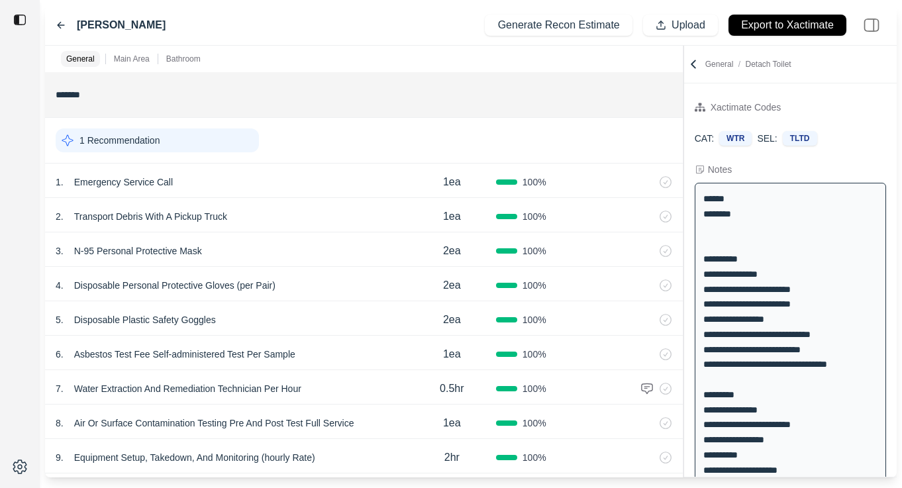
click at [56, 24] on icon at bounding box center [61, 25] width 11 height 11
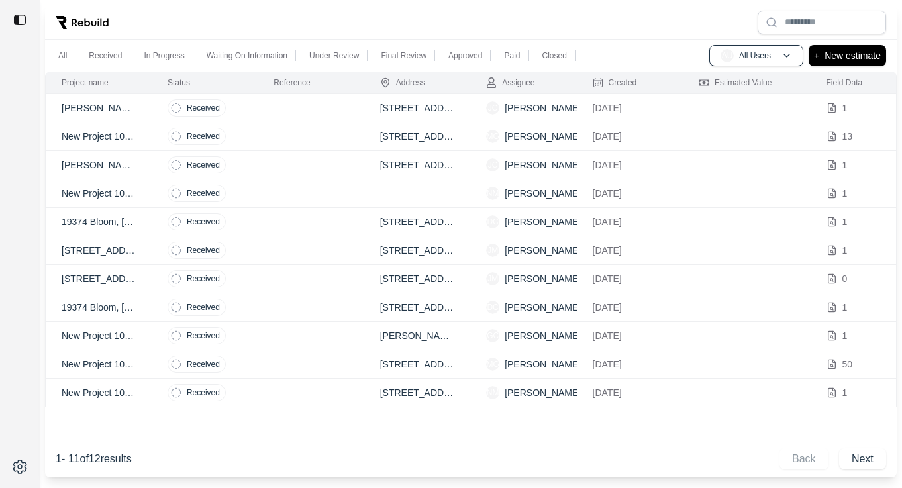
click at [299, 231] on td at bounding box center [311, 222] width 106 height 28
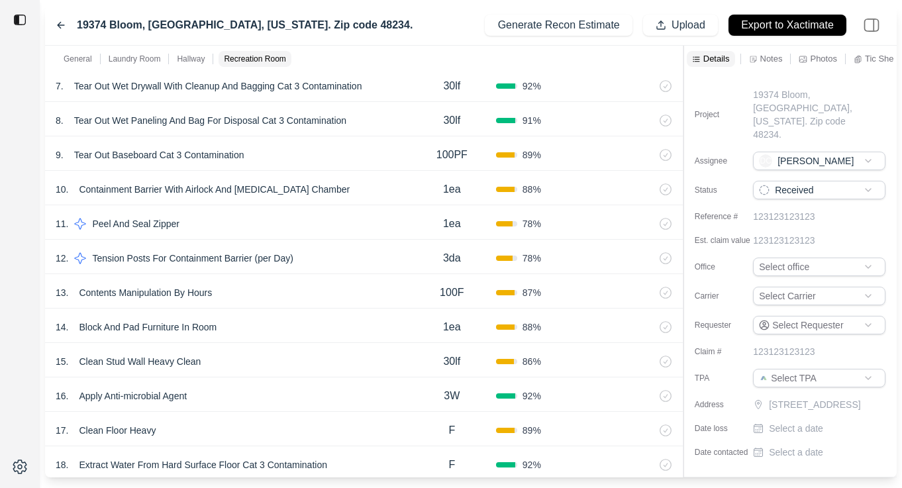
scroll to position [1644, 0]
click at [352, 189] on div "10 . Containment Barrier With Airlock And [MEDICAL_DATA] Chamber" at bounding box center [232, 190] width 352 height 19
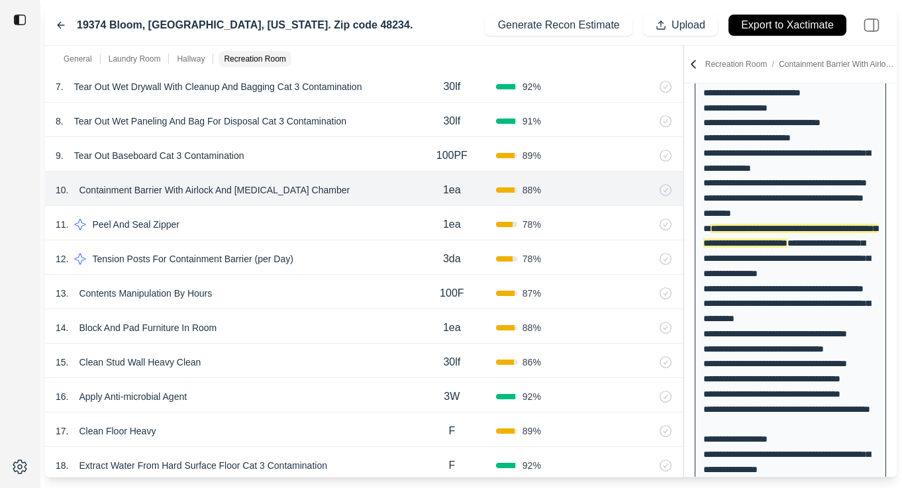
click at [328, 337] on div "14 . Block And Pad Furniture In Room 1ea 88 %" at bounding box center [364, 326] width 638 height 34
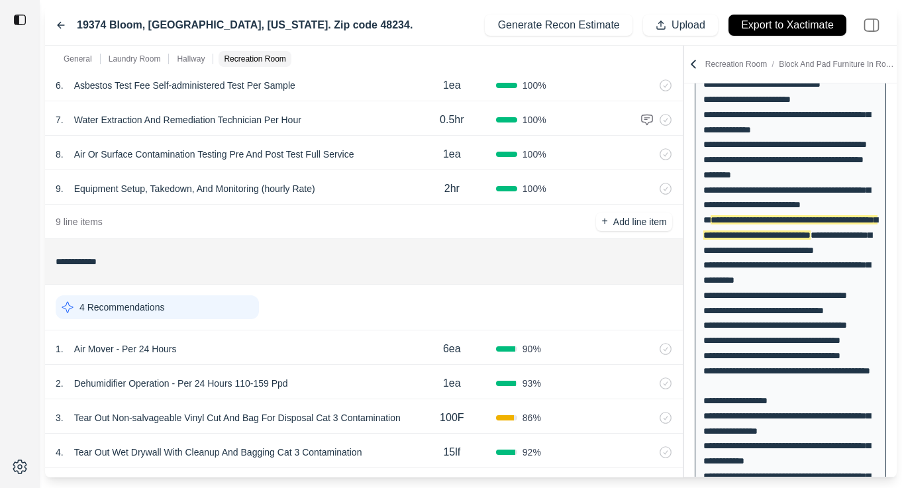
scroll to position [0, 0]
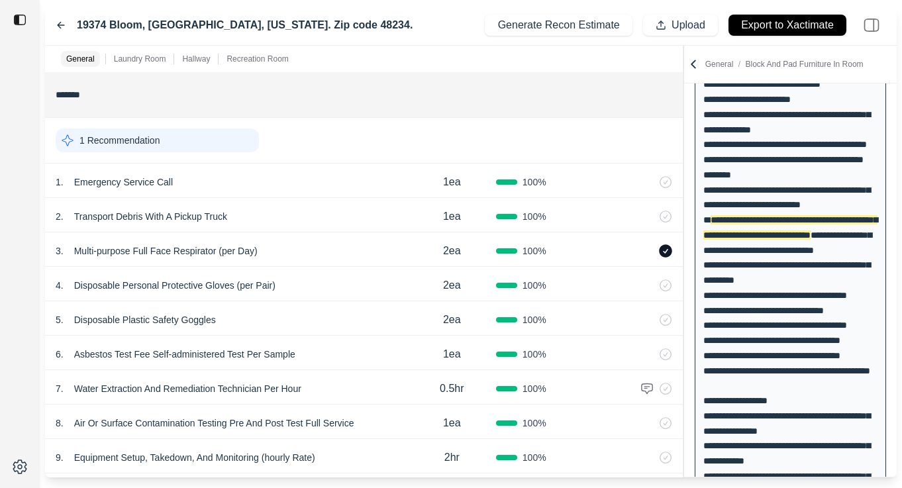
click at [60, 21] on icon at bounding box center [61, 25] width 11 height 11
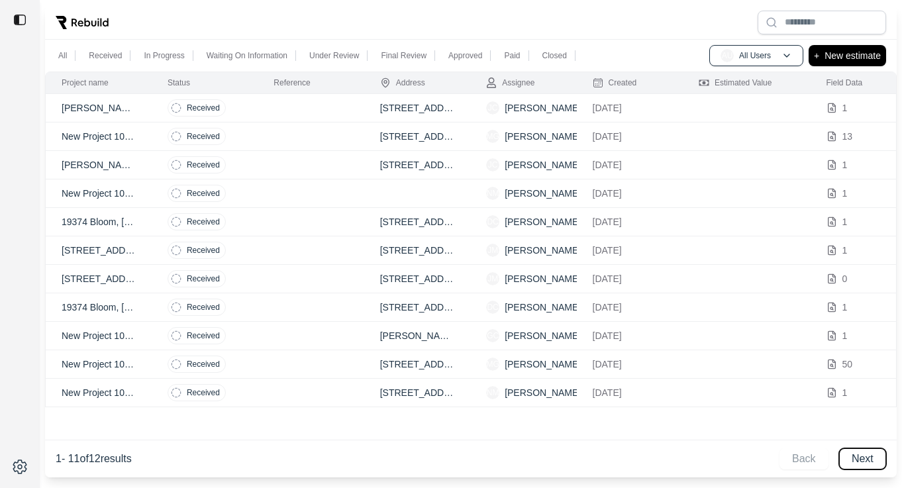
click at [854, 454] on button "Next" at bounding box center [862, 458] width 47 height 21
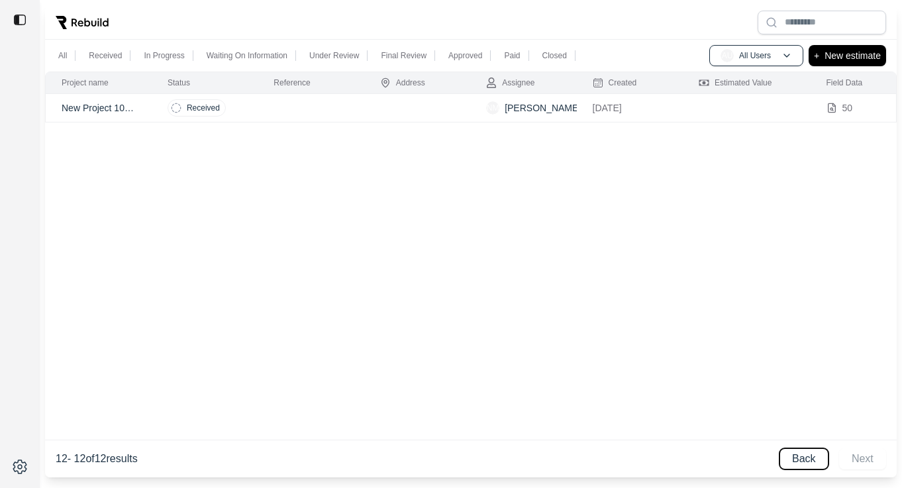
click at [811, 466] on button "Back" at bounding box center [804, 458] width 49 height 21
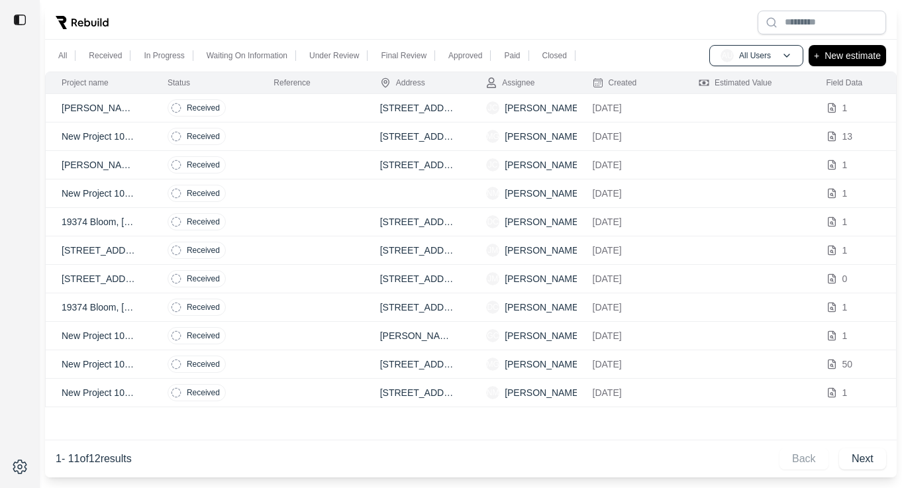
click at [279, 109] on td at bounding box center [311, 108] width 106 height 28
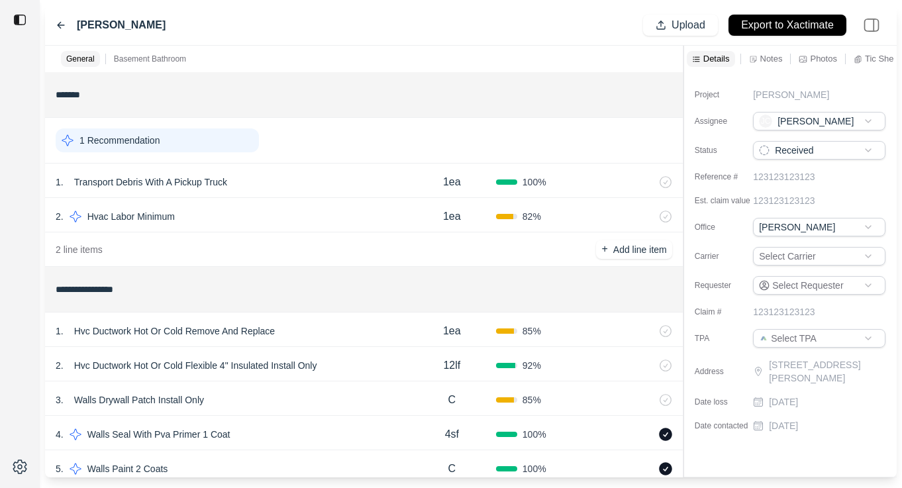
click at [56, 20] on icon at bounding box center [61, 25] width 11 height 11
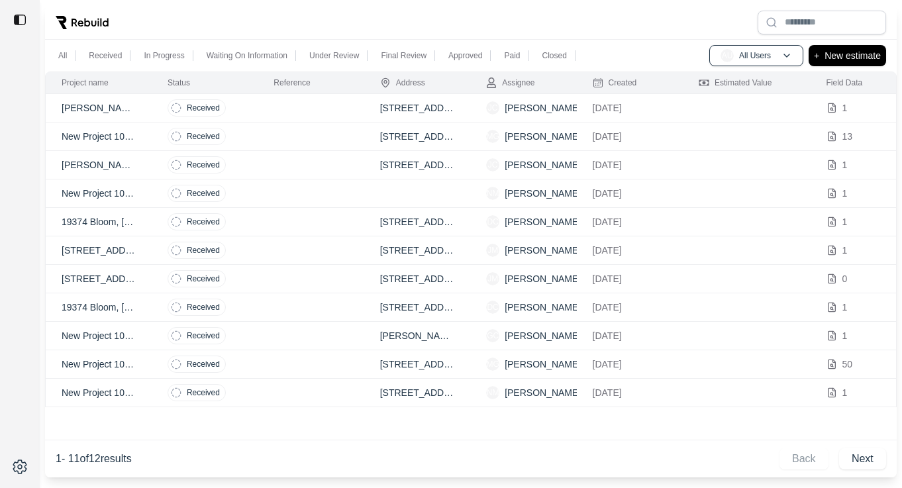
click at [287, 101] on td at bounding box center [311, 108] width 106 height 28
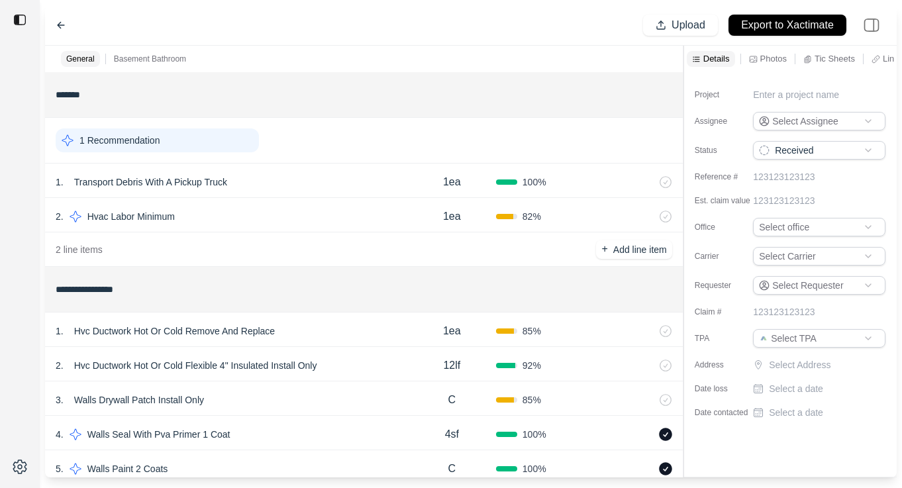
click at [59, 26] on icon at bounding box center [61, 26] width 7 height 6
